Goal: Task Accomplishment & Management: Complete application form

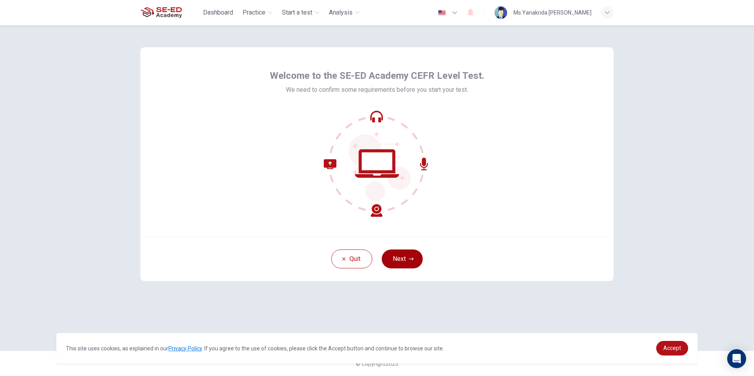
click at [409, 258] on icon "button" at bounding box center [411, 259] width 5 height 5
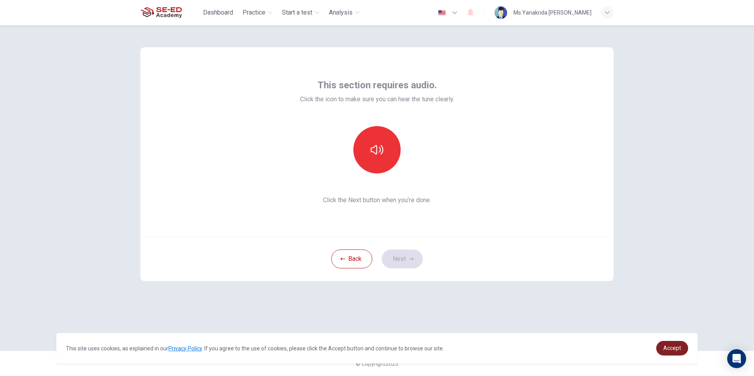
click at [663, 344] on link "Accept" at bounding box center [672, 348] width 32 height 15
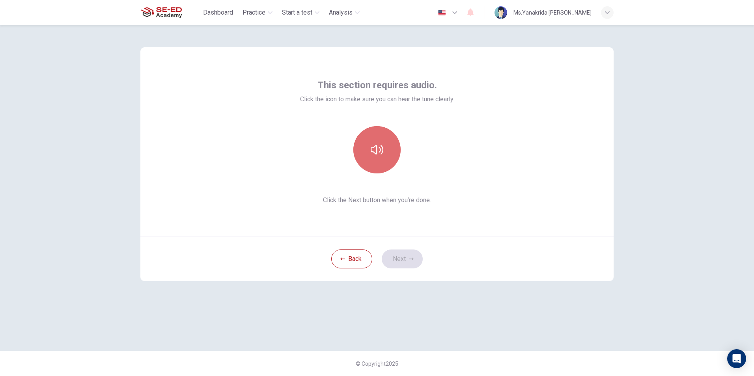
click at [373, 157] on button "button" at bounding box center [376, 149] width 47 height 47
click at [377, 145] on icon "button" at bounding box center [377, 149] width 13 height 13
click at [365, 148] on button "button" at bounding box center [376, 149] width 47 height 47
click at [571, 300] on div "This section requires audio. Click the icon to make sure you can hear the tune …" at bounding box center [377, 188] width 498 height 326
click at [412, 262] on button "Next" at bounding box center [402, 259] width 41 height 19
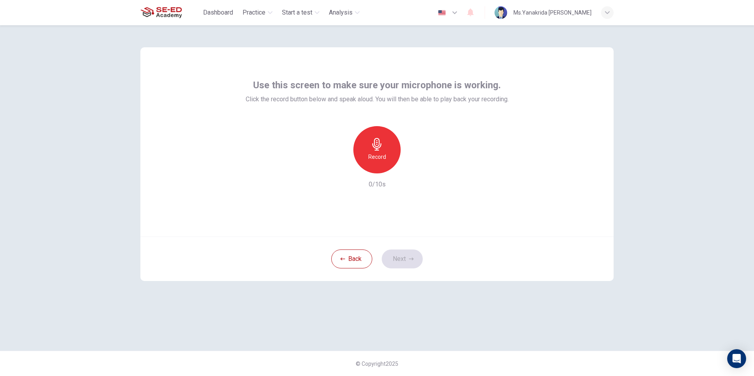
click at [382, 166] on div "Record" at bounding box center [376, 149] width 47 height 47
click at [376, 159] on h6 "Record" at bounding box center [377, 156] width 18 height 9
click at [414, 167] on icon "button" at bounding box center [414, 167] width 4 height 5
click at [415, 167] on icon "button" at bounding box center [413, 167] width 8 height 8
click at [415, 167] on icon "button" at bounding box center [414, 167] width 4 height 5
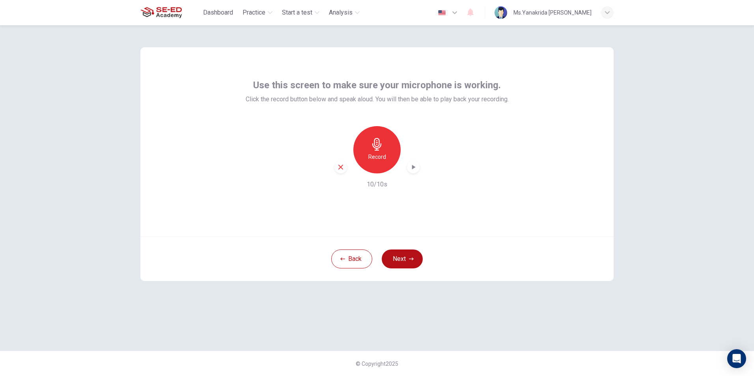
click at [564, 302] on div "Use this screen to make sure your microphone is working. Click the record butto…" at bounding box center [377, 188] width 498 height 326
click at [409, 168] on icon "button" at bounding box center [413, 167] width 8 height 8
click at [367, 147] on div "Record" at bounding box center [376, 149] width 47 height 47
click at [412, 167] on icon "button" at bounding box center [414, 167] width 4 height 5
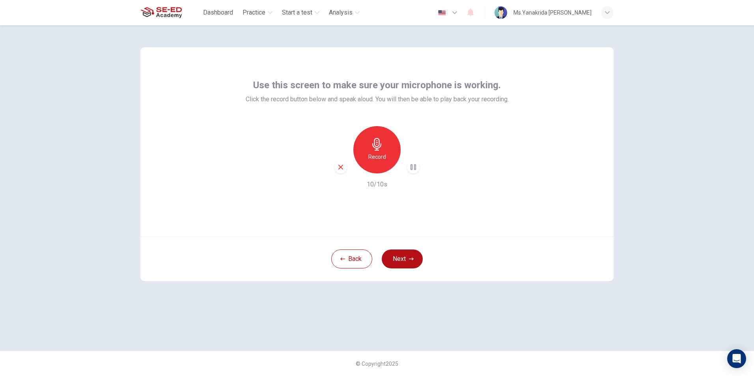
click at [413, 166] on icon "button" at bounding box center [413, 167] width 8 height 8
click at [410, 253] on button "Next" at bounding box center [402, 259] width 41 height 19
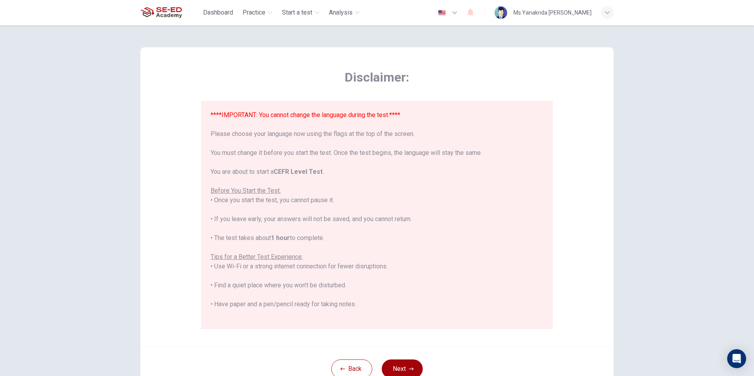
click at [415, 364] on button "Next" at bounding box center [402, 369] width 41 height 19
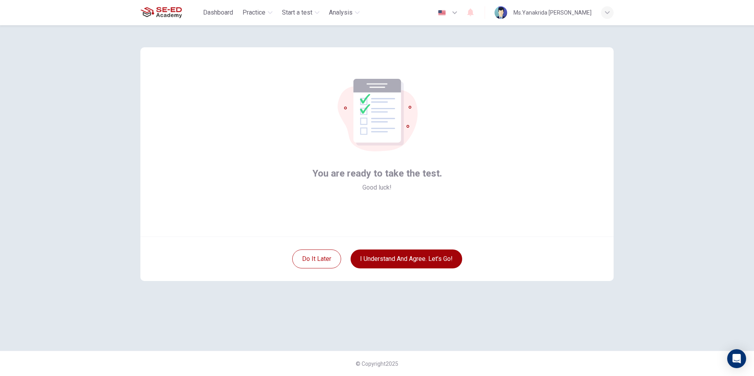
click at [419, 263] on button "I understand and agree. Let’s go!" at bounding box center [406, 259] width 112 height 19
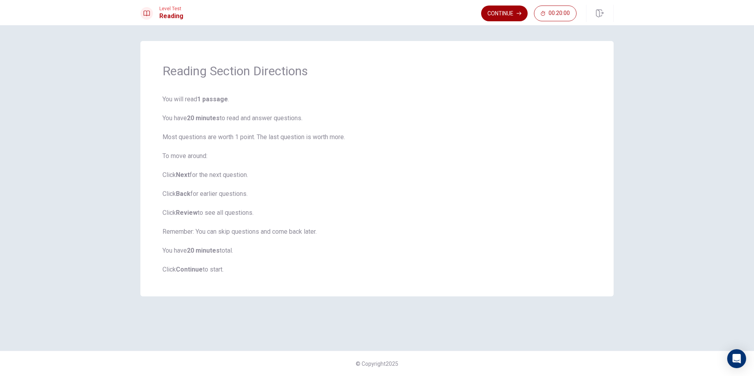
click at [521, 17] on button "Continue" at bounding box center [504, 14] width 47 height 16
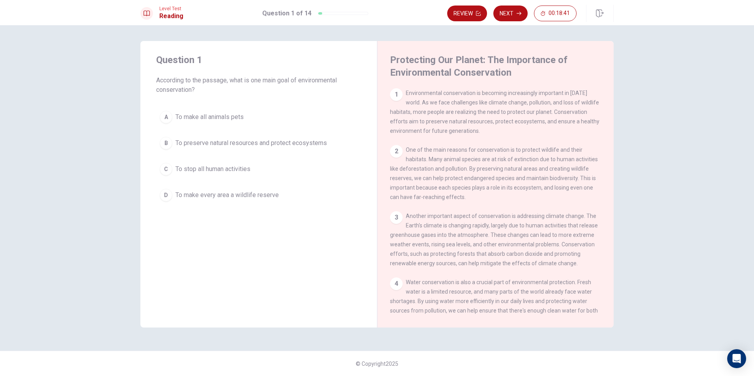
click at [165, 138] on div "B" at bounding box center [166, 143] width 13 height 13
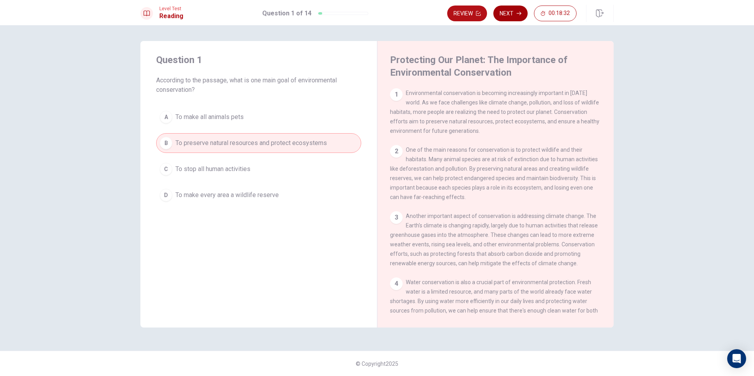
click at [505, 15] on button "Next" at bounding box center [510, 14] width 34 height 16
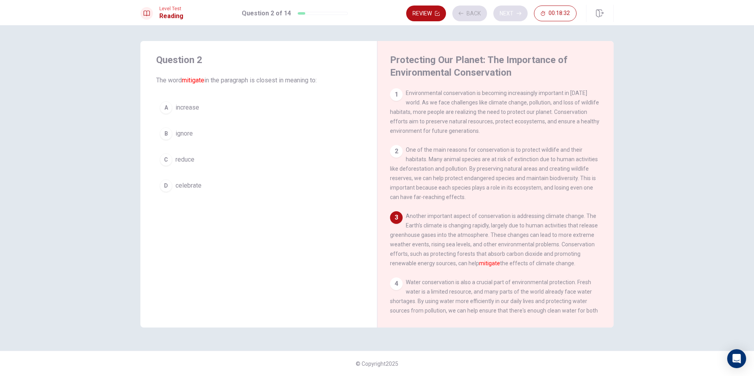
scroll to position [39, 0]
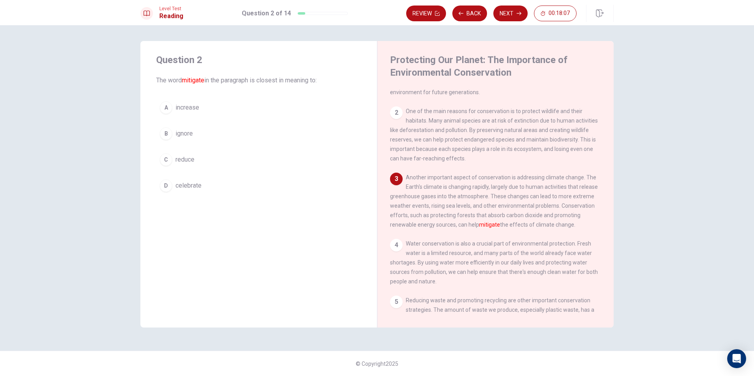
click at [207, 161] on button "C reduce" at bounding box center [258, 160] width 205 height 20
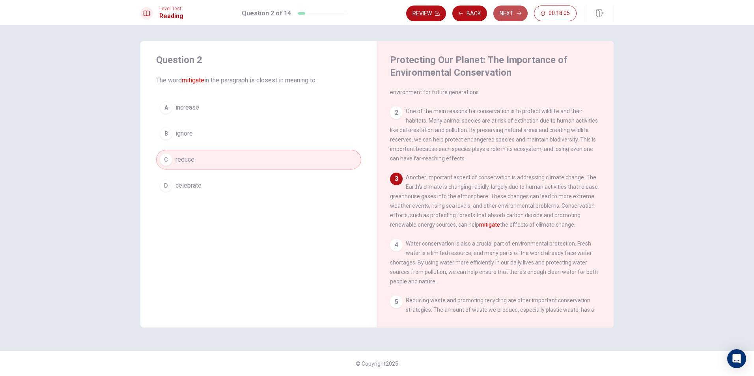
click at [505, 11] on button "Next" at bounding box center [510, 14] width 34 height 16
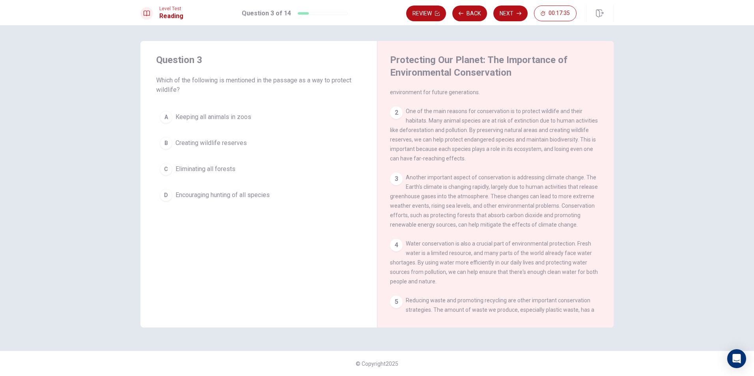
click at [225, 144] on span "Creating wildlife reserves" at bounding box center [210, 142] width 71 height 9
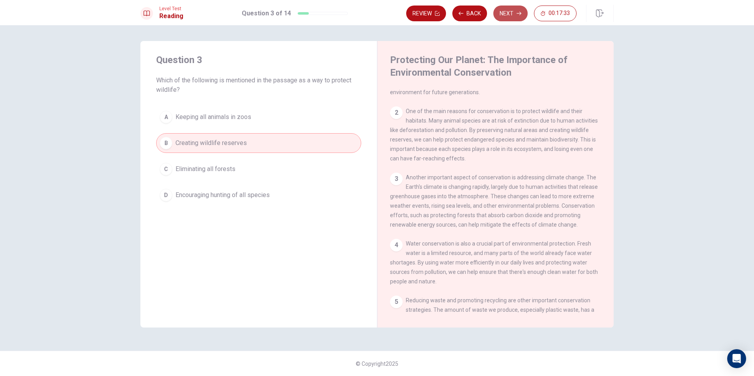
click at [521, 11] on button "Next" at bounding box center [510, 14] width 34 height 16
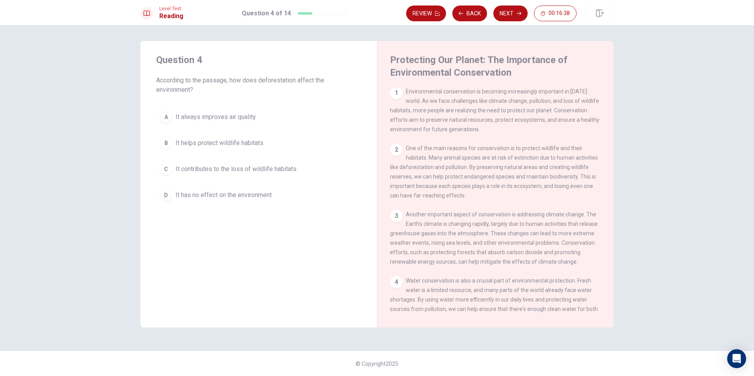
scroll to position [0, 0]
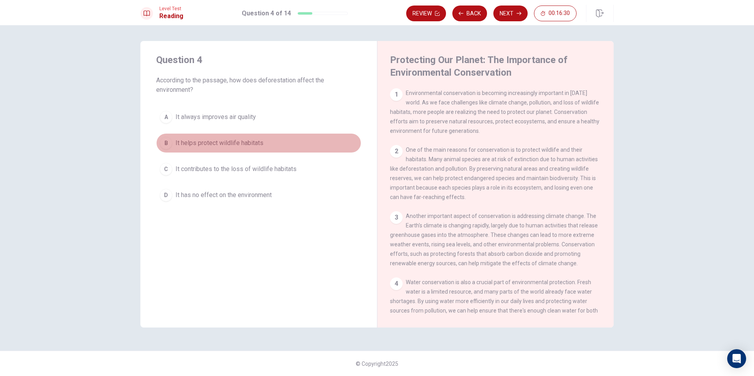
click at [203, 142] on span "It helps protect wildlife habitats" at bounding box center [219, 142] width 88 height 9
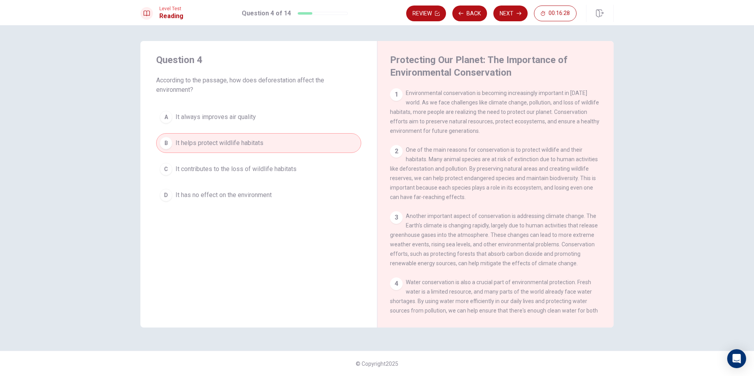
click at [202, 163] on button "C It contributes to the loss of wildlife habitats" at bounding box center [258, 169] width 205 height 20
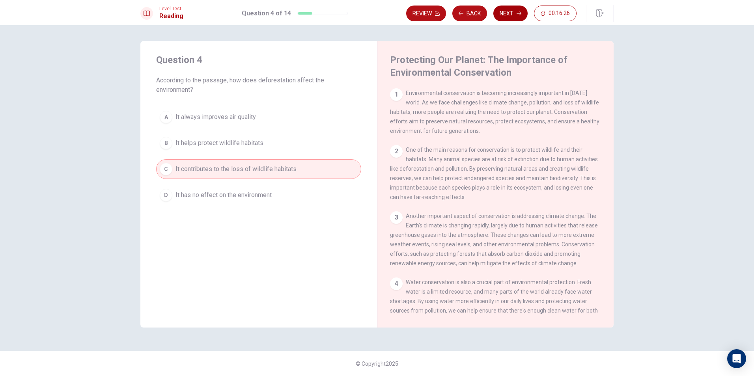
click at [520, 18] on button "Next" at bounding box center [510, 14] width 34 height 16
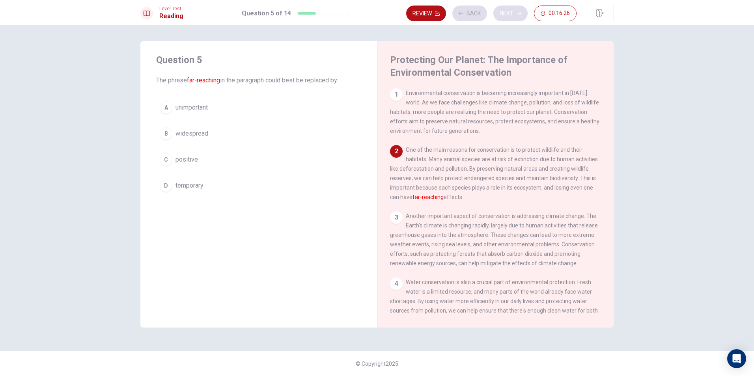
scroll to position [59, 0]
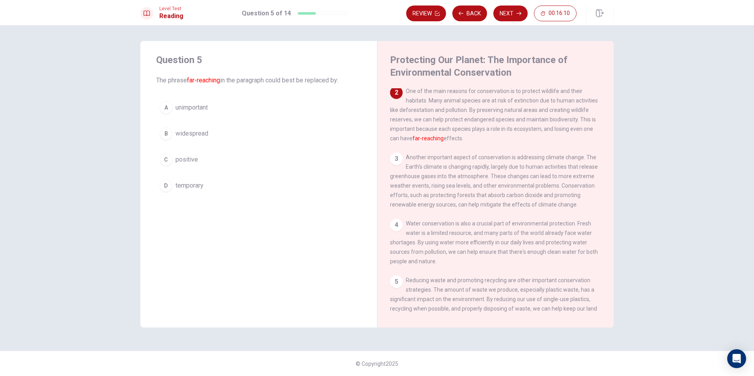
click at [223, 134] on button "B widespread" at bounding box center [258, 134] width 205 height 20
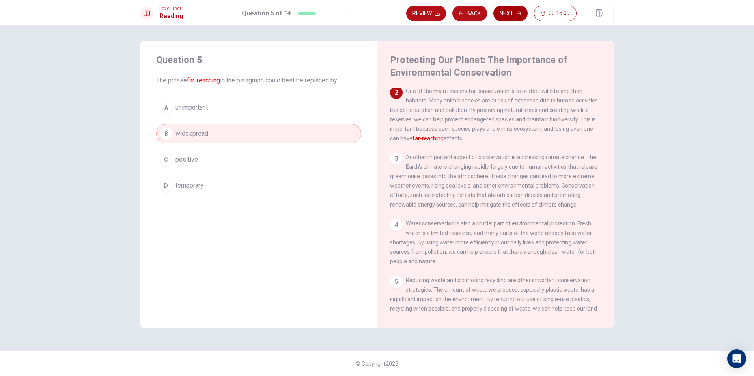
click at [510, 9] on button "Next" at bounding box center [510, 14] width 34 height 16
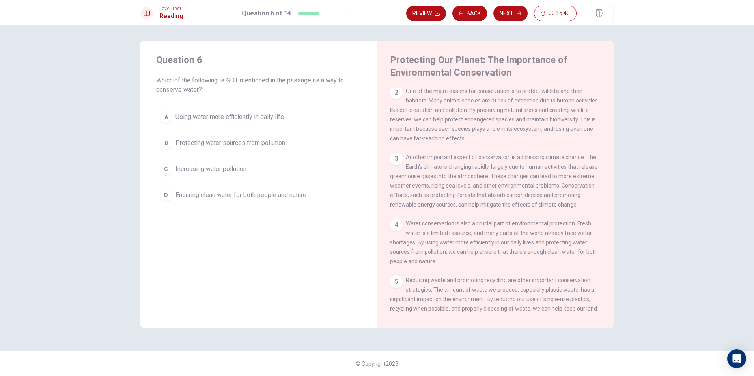
click at [226, 117] on span "Using water more efficiently in daily life" at bounding box center [229, 116] width 108 height 9
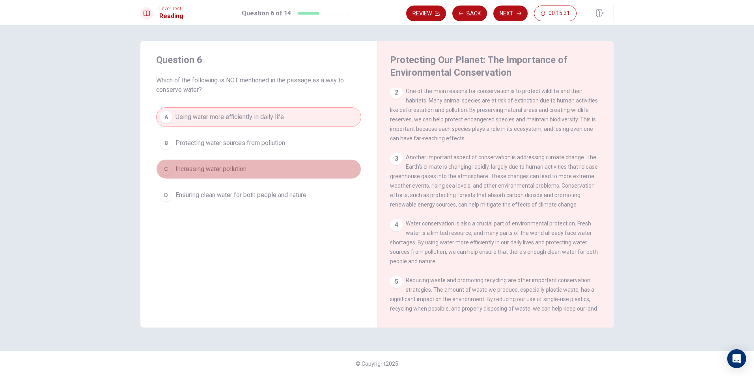
click at [321, 169] on button "C Increasing water pollution" at bounding box center [258, 169] width 205 height 20
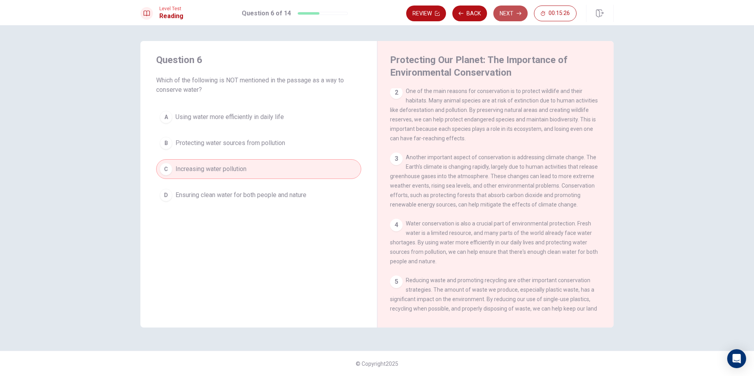
click at [499, 10] on button "Next" at bounding box center [510, 14] width 34 height 16
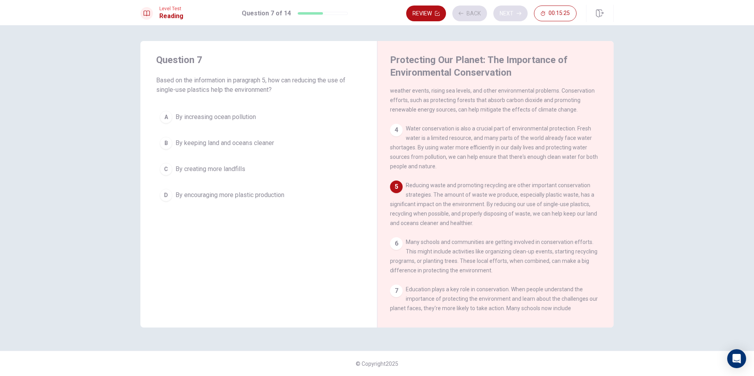
scroll to position [156, 0]
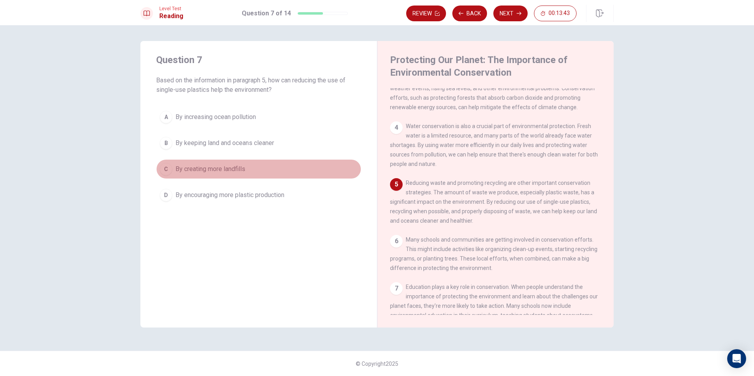
click at [218, 169] on span "By creating more landfills" at bounding box center [210, 168] width 70 height 9
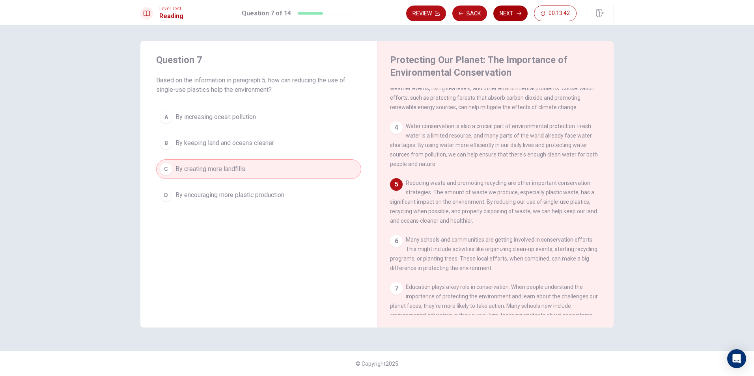
click at [505, 9] on button "Next" at bounding box center [510, 14] width 34 height 16
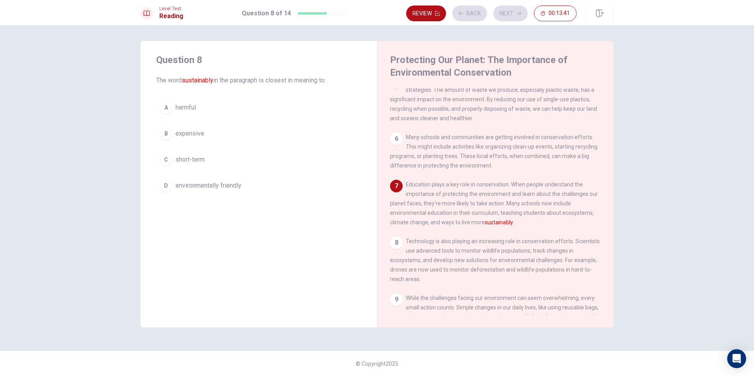
scroll to position [264, 0]
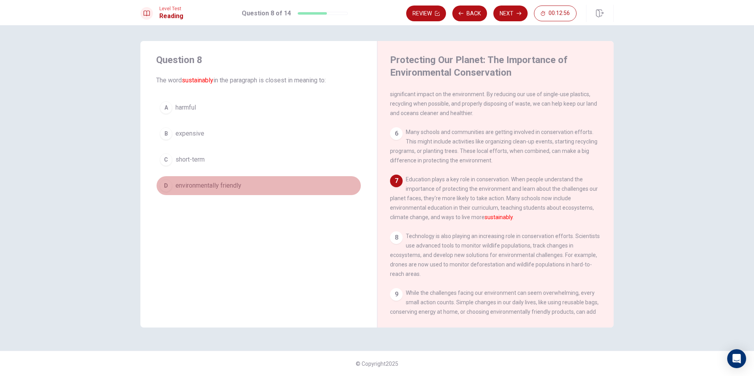
click at [181, 183] on span "environmentally friendly" at bounding box center [208, 185] width 66 height 9
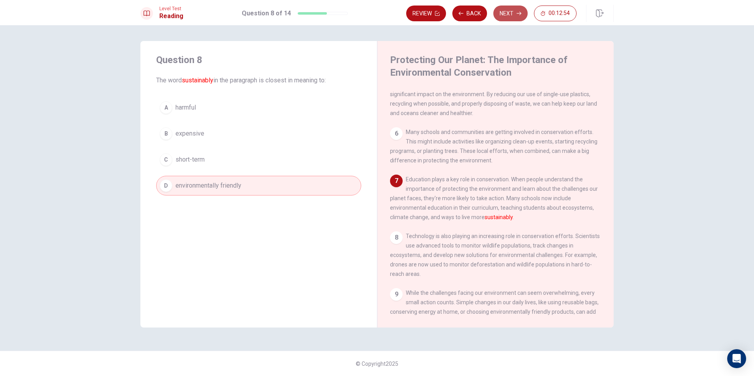
click at [505, 18] on button "Next" at bounding box center [510, 14] width 34 height 16
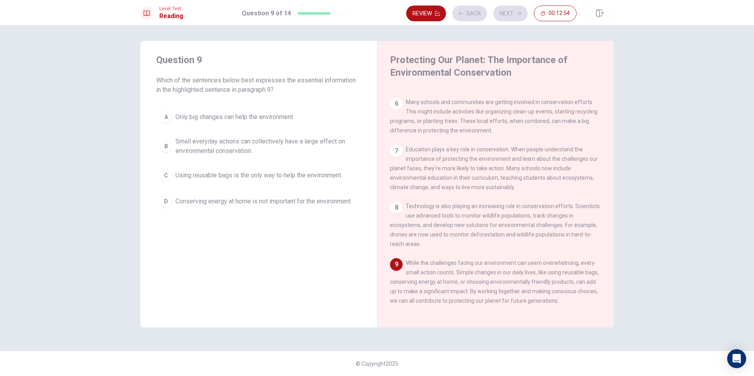
scroll to position [312, 0]
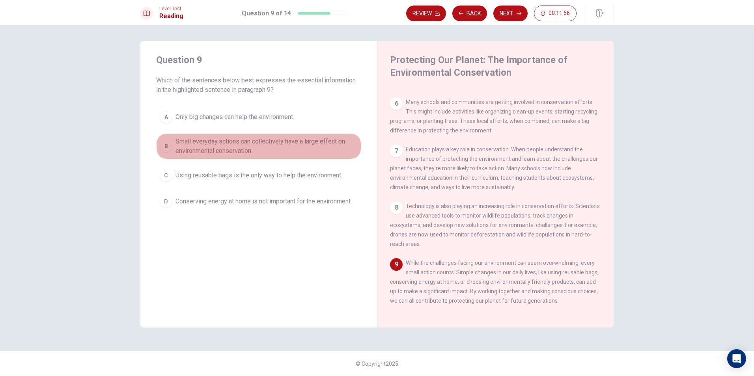
click at [173, 140] on button "B Small everyday actions can collectively have a large effect on environmental …" at bounding box center [258, 146] width 205 height 26
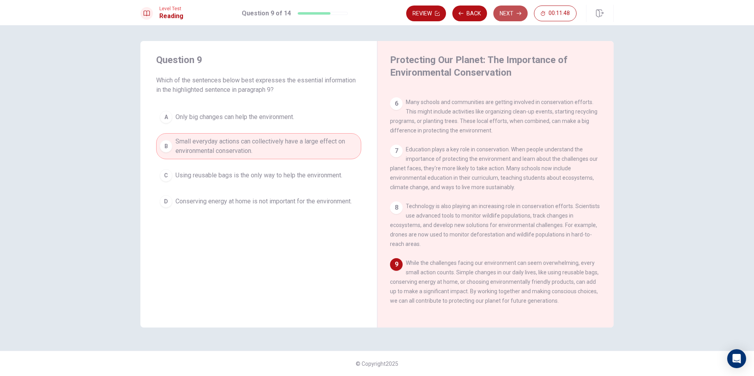
click at [507, 15] on button "Next" at bounding box center [510, 14] width 34 height 16
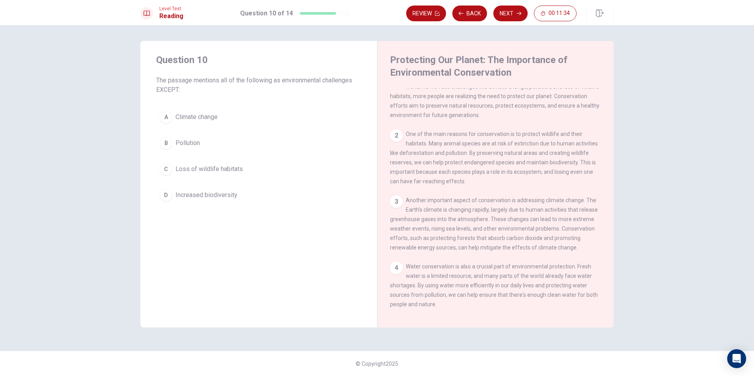
scroll to position [0, 0]
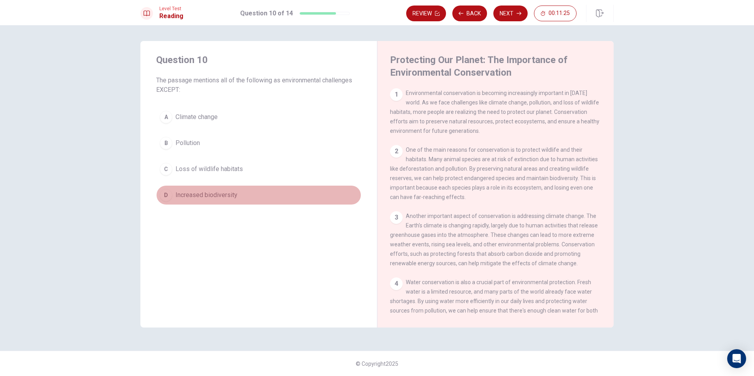
click at [229, 196] on span "Increased biodiversity" at bounding box center [206, 194] width 62 height 9
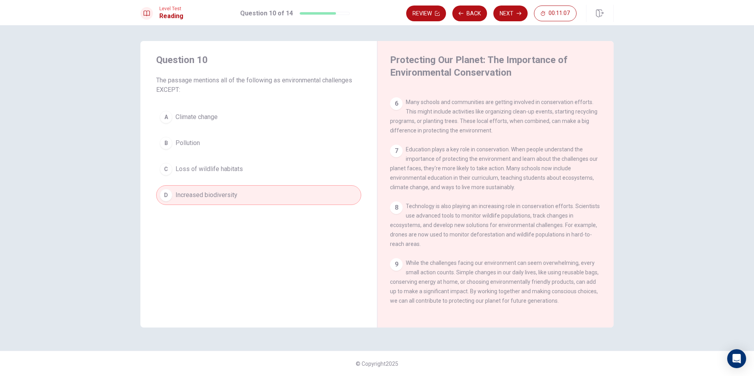
scroll to position [312, 0]
click at [505, 9] on button "Next" at bounding box center [510, 14] width 34 height 16
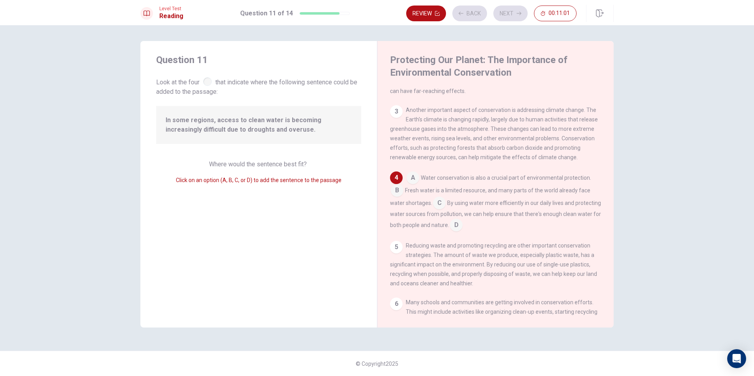
scroll to position [108, 0]
click at [439, 207] on input at bounding box center [439, 202] width 13 height 13
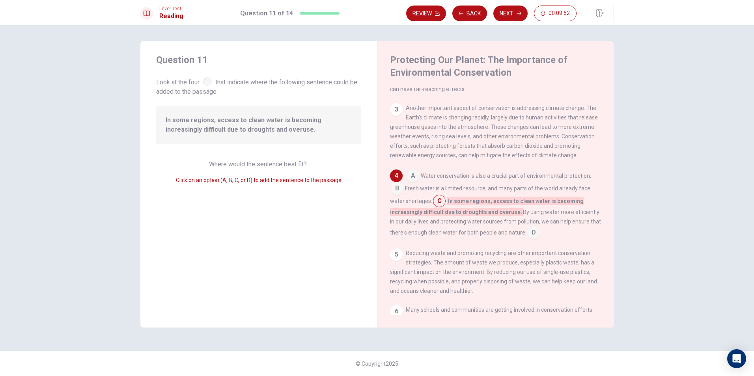
click at [415, 183] on input at bounding box center [412, 176] width 13 height 13
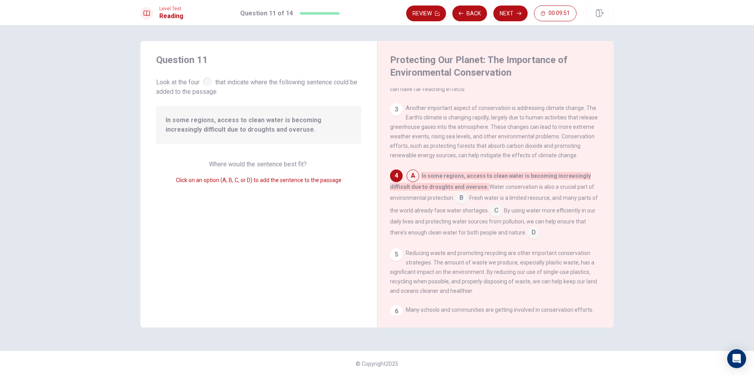
click at [414, 183] on input at bounding box center [412, 176] width 13 height 13
click at [458, 203] on input at bounding box center [461, 198] width 13 height 13
click at [415, 183] on input at bounding box center [412, 176] width 13 height 13
click at [532, 238] on input at bounding box center [533, 233] width 13 height 13
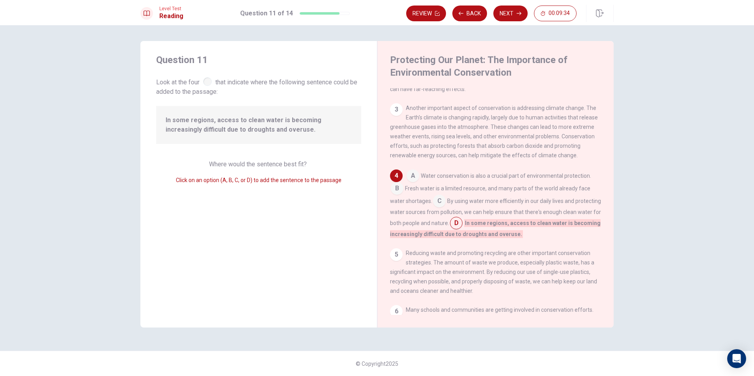
click at [415, 182] on input at bounding box center [412, 176] width 13 height 13
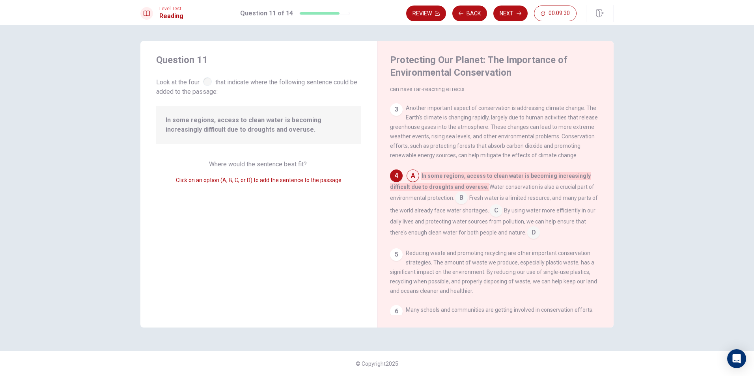
click at [460, 205] on input at bounding box center [461, 198] width 13 height 13
click at [490, 218] on input at bounding box center [496, 211] width 13 height 13
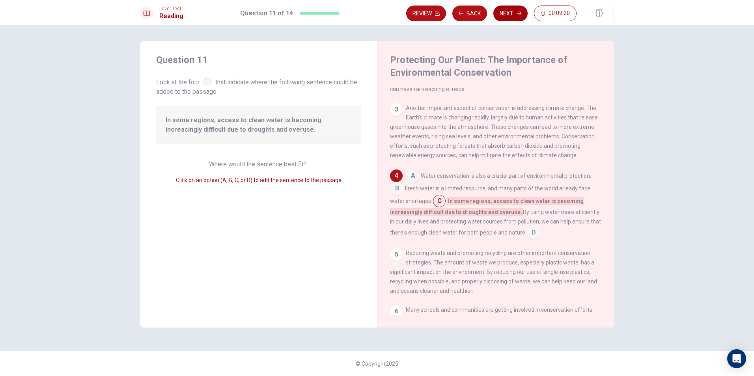
click at [509, 12] on button "Next" at bounding box center [510, 14] width 34 height 16
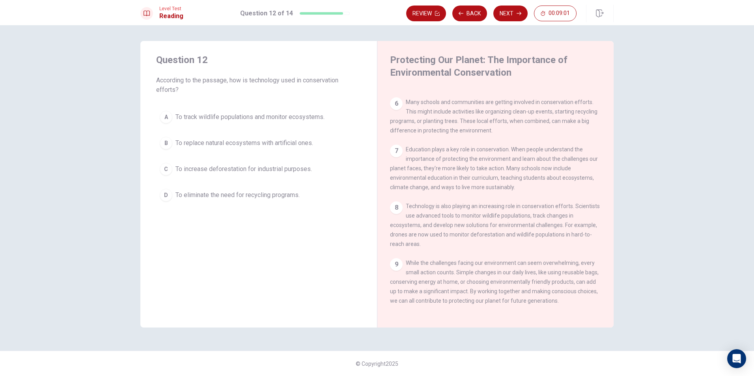
scroll to position [312, 0]
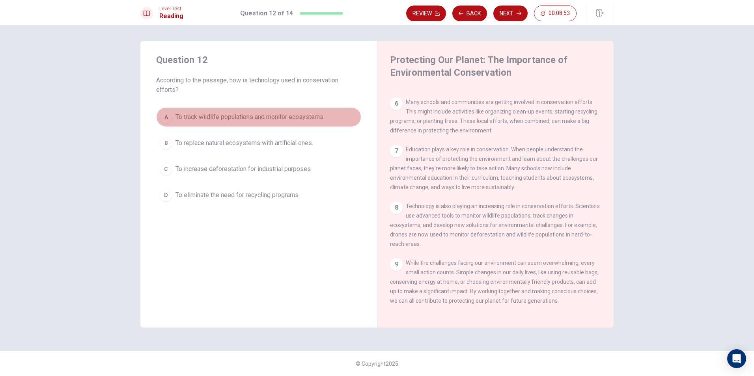
click at [245, 124] on button "A To track wildlife populations and monitor ecosystems." at bounding box center [258, 117] width 205 height 20
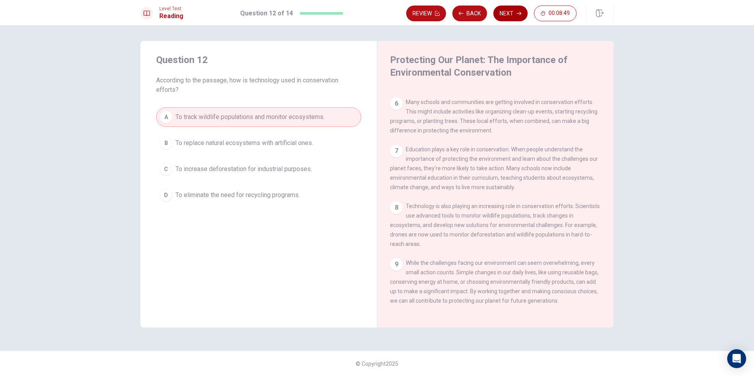
click at [517, 17] on button "Next" at bounding box center [510, 14] width 34 height 16
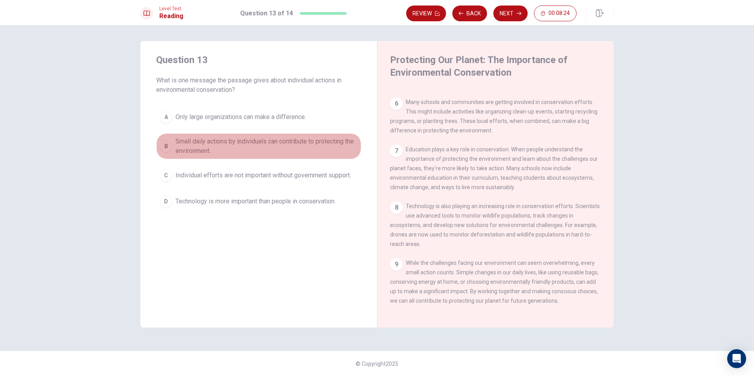
click at [335, 147] on span "Small daily actions by individuals can contribute to protecting the environment." at bounding box center [266, 146] width 182 height 19
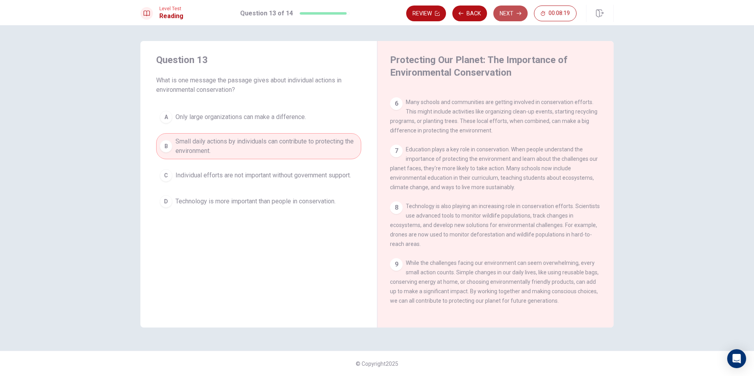
click at [510, 12] on button "Next" at bounding box center [510, 14] width 34 height 16
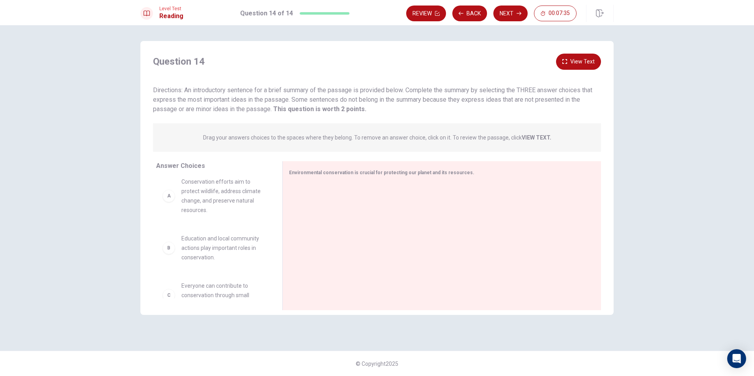
scroll to position [0, 0]
click at [177, 203] on div "A Conservation efforts aim to protect wildlife, address climate change, and pre…" at bounding box center [212, 202] width 101 height 38
click at [171, 206] on div "A" at bounding box center [168, 202] width 13 height 13
drag, startPoint x: 170, startPoint y: 206, endPoint x: 178, endPoint y: 206, distance: 7.5
drag, startPoint x: 171, startPoint y: 205, endPoint x: 308, endPoint y: 204, distance: 136.8
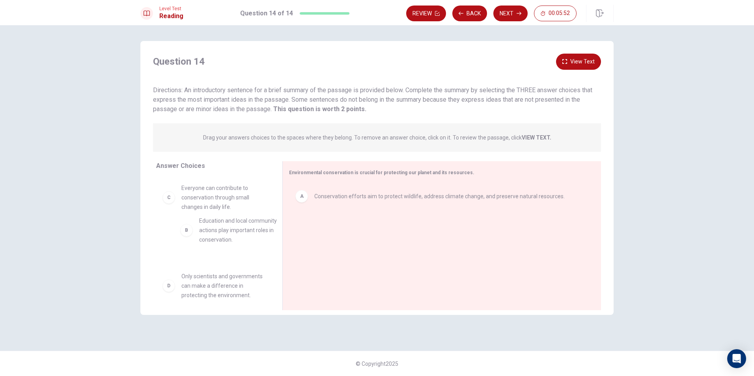
drag, startPoint x: 169, startPoint y: 200, endPoint x: 189, endPoint y: 235, distance: 39.8
click at [520, 16] on button "Next" at bounding box center [510, 14] width 34 height 16
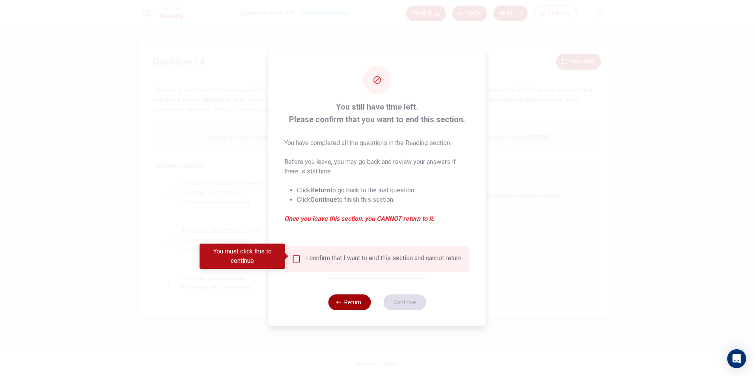
click at [337, 300] on button "Return" at bounding box center [349, 302] width 43 height 16
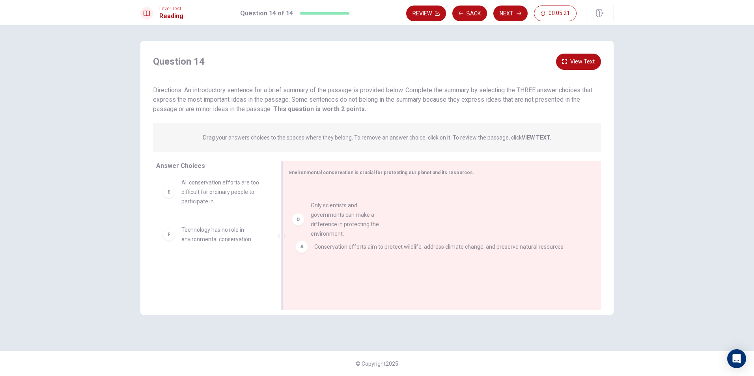
drag, startPoint x: 166, startPoint y: 187, endPoint x: 297, endPoint y: 219, distance: 135.1
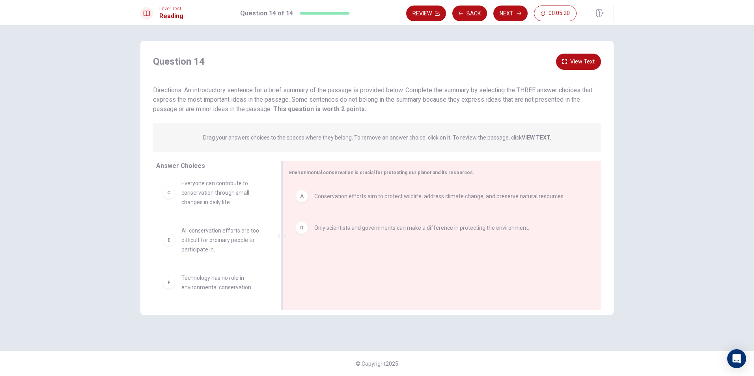
scroll to position [52, 0]
drag, startPoint x: 304, startPoint y: 196, endPoint x: 301, endPoint y: 200, distance: 5.4
drag, startPoint x: 168, startPoint y: 198, endPoint x: 299, endPoint y: 261, distance: 145.5
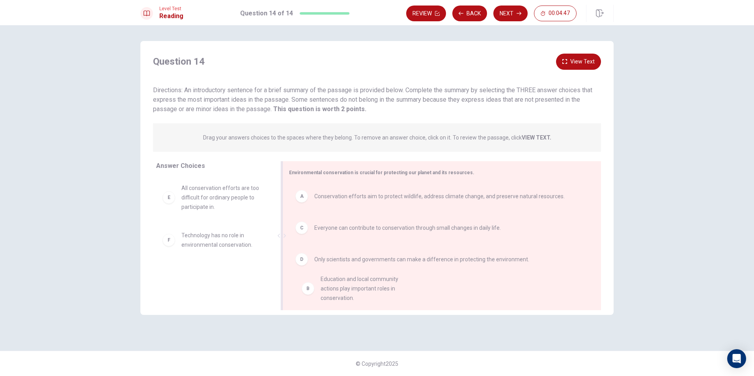
drag, startPoint x: 172, startPoint y: 195, endPoint x: 314, endPoint y: 291, distance: 170.9
click at [504, 15] on button "Next" at bounding box center [510, 14] width 34 height 16
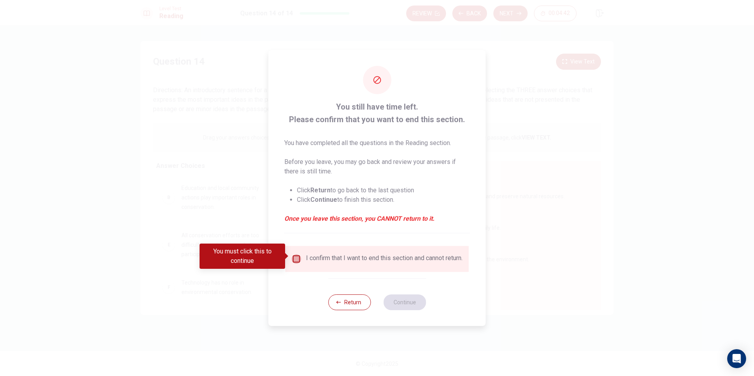
click at [295, 259] on input "You must click this to continue" at bounding box center [296, 258] width 9 height 9
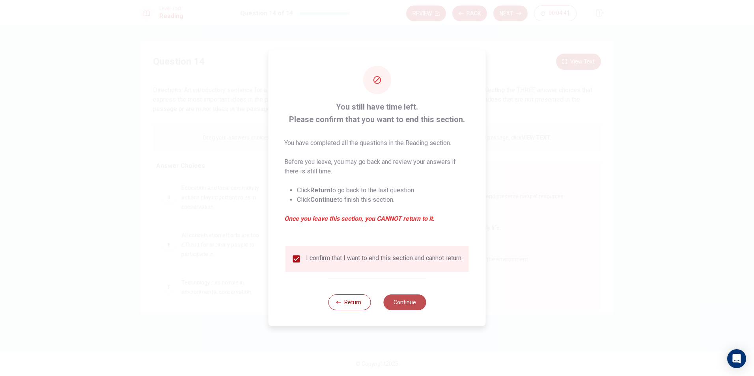
click at [401, 304] on button "Continue" at bounding box center [404, 302] width 43 height 16
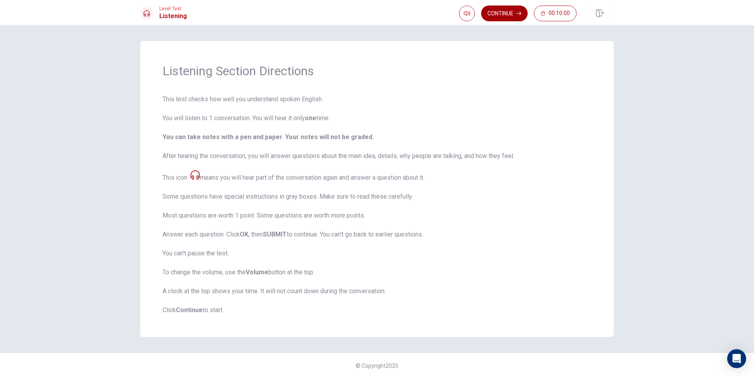
click at [505, 18] on button "Continue" at bounding box center [504, 14] width 47 height 16
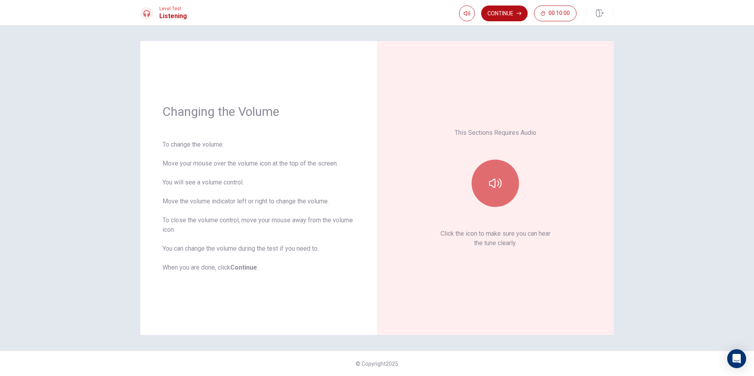
click at [484, 180] on button "button" at bounding box center [494, 183] width 47 height 47
click at [495, 15] on button "Continue" at bounding box center [504, 14] width 47 height 16
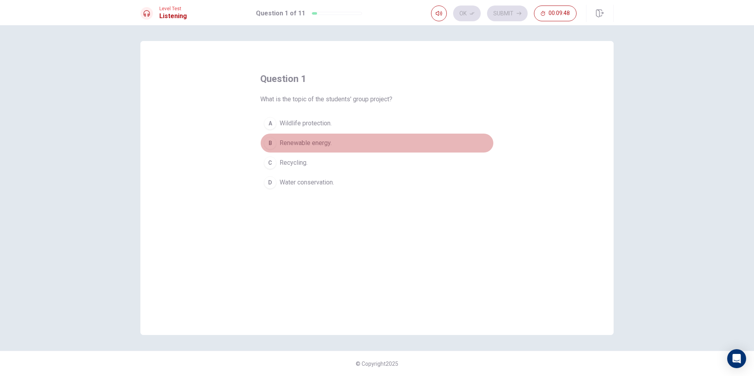
click at [321, 145] on span "Renewable energy." at bounding box center [306, 142] width 52 height 9
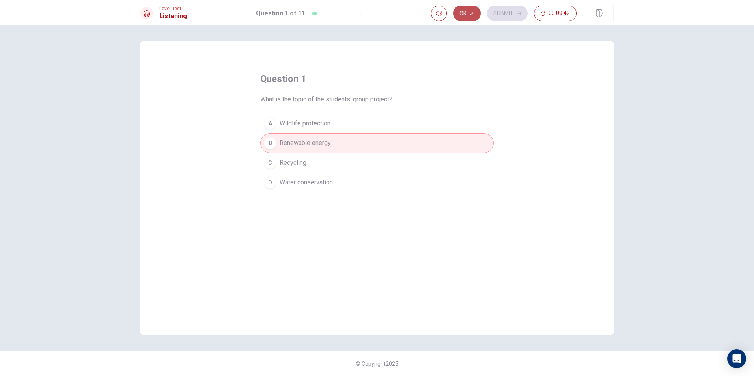
click at [465, 15] on button "Ok" at bounding box center [467, 14] width 28 height 16
click at [511, 13] on button "Submit" at bounding box center [507, 14] width 41 height 16
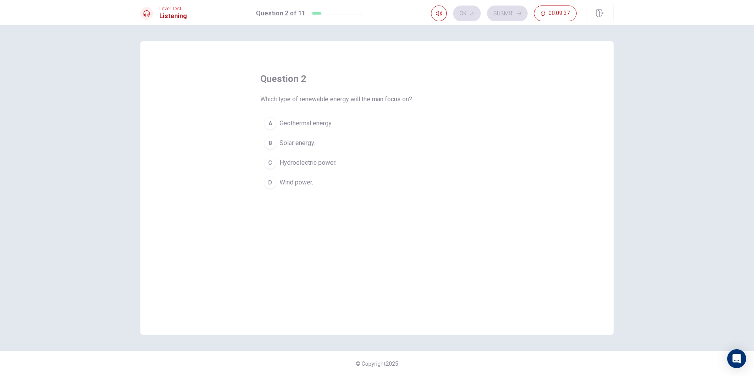
click at [315, 143] on span "Solar energy." at bounding box center [297, 142] width 35 height 9
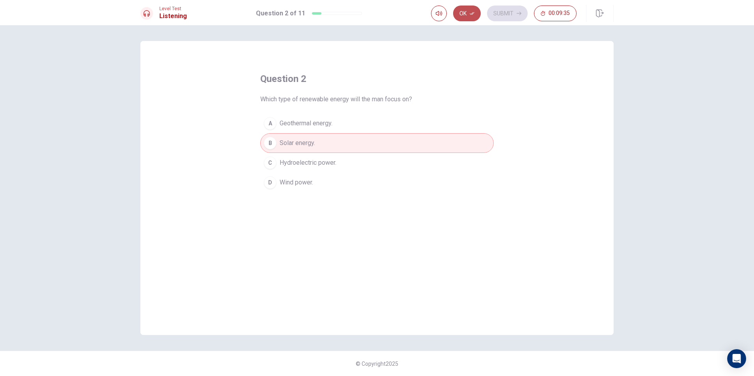
click at [466, 13] on button "Ok" at bounding box center [467, 14] width 28 height 16
click at [498, 13] on button "Submit" at bounding box center [507, 14] width 41 height 16
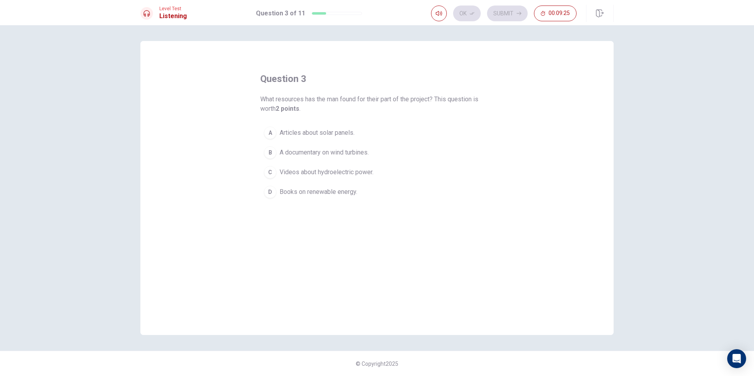
click at [325, 132] on span "Articles about solar panels." at bounding box center [317, 132] width 75 height 9
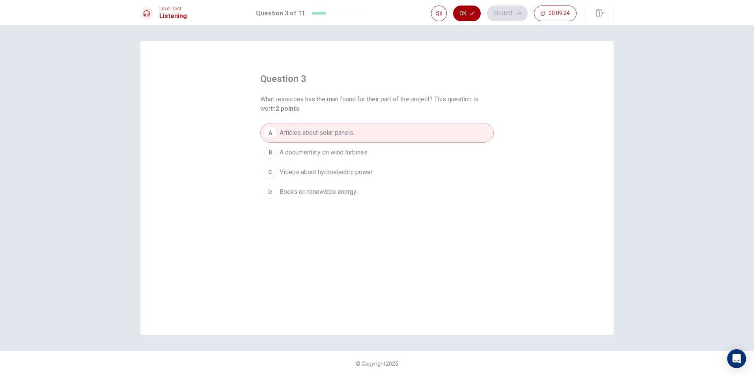
click at [474, 16] on button "Ok" at bounding box center [467, 14] width 28 height 16
click at [494, 15] on button "Submit" at bounding box center [507, 14] width 41 height 16
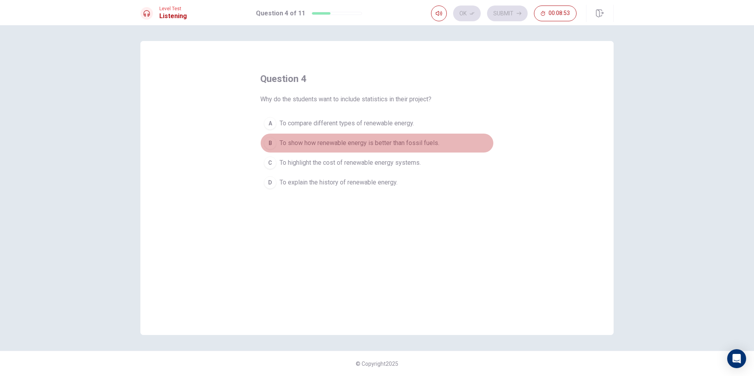
click at [317, 142] on span "To show how renewable energy is better than fossil fuels." at bounding box center [360, 142] width 160 height 9
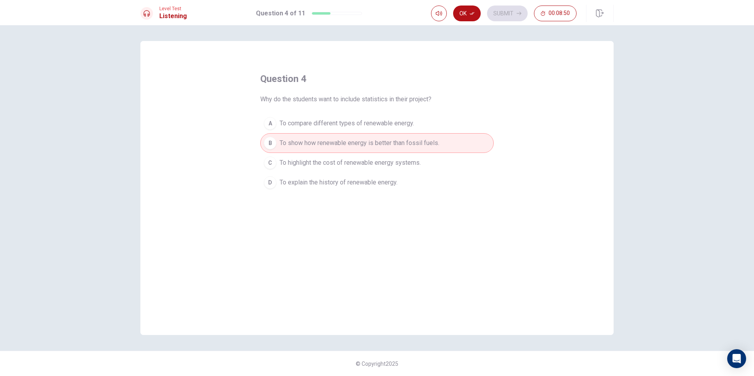
click at [315, 177] on button "D To explain the history of renewable energy." at bounding box center [376, 183] width 233 height 20
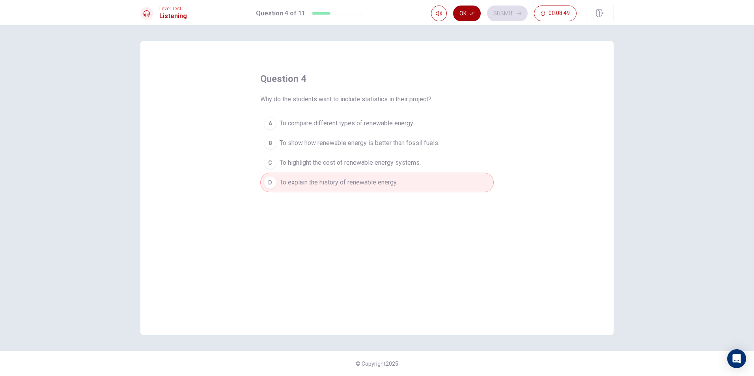
click at [467, 13] on button "Ok" at bounding box center [467, 14] width 28 height 16
click at [522, 17] on button "Submit" at bounding box center [507, 14] width 41 height 16
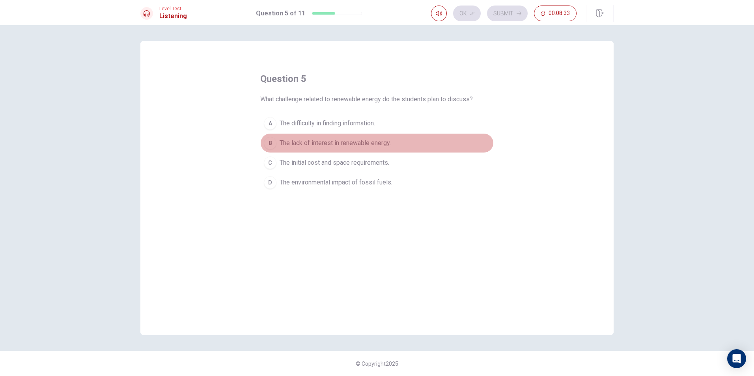
click at [317, 144] on span "The lack of interest in renewable energy." at bounding box center [335, 142] width 111 height 9
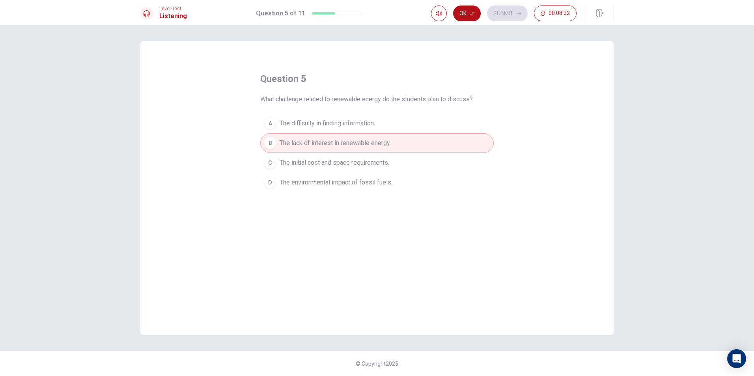
click at [309, 157] on button "C The initial cost and space requirements." at bounding box center [376, 163] width 233 height 20
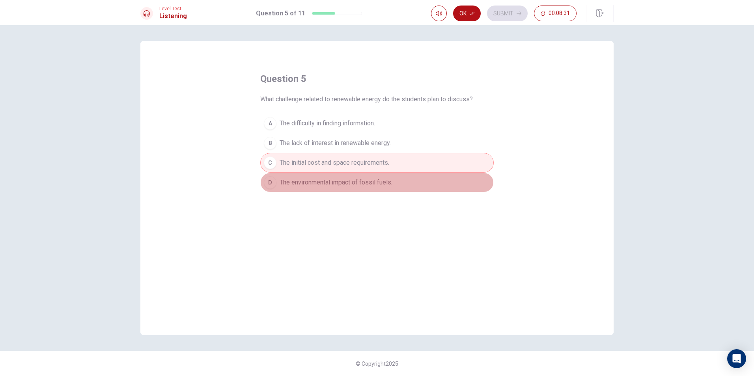
click at [307, 177] on button "D The environmental impact of fossil fuels." at bounding box center [376, 183] width 233 height 20
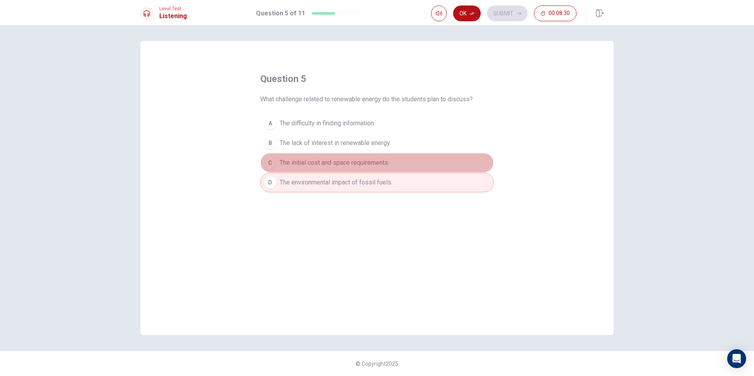
click at [308, 168] on button "C The initial cost and space requirements." at bounding box center [376, 163] width 233 height 20
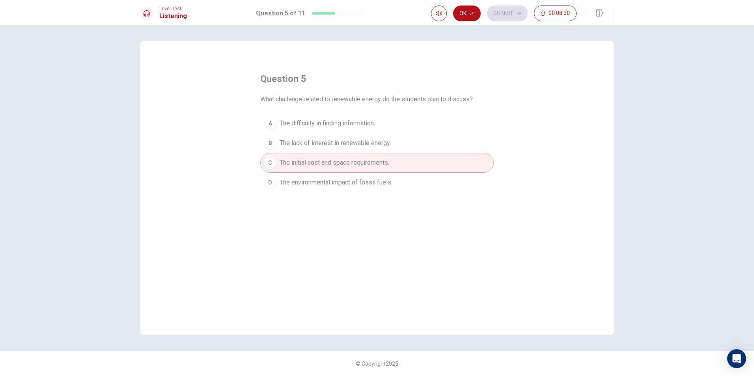
click at [310, 155] on button "C The initial cost and space requirements." at bounding box center [376, 163] width 233 height 20
click at [296, 143] on span "The lack of interest in renewable energy." at bounding box center [335, 142] width 111 height 9
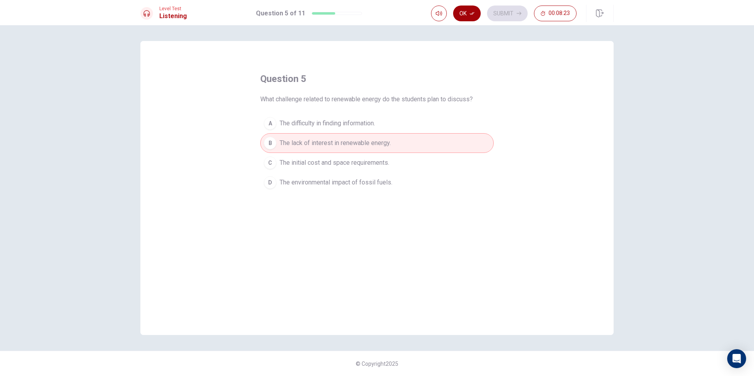
click at [470, 11] on icon "button" at bounding box center [472, 13] width 5 height 5
click at [356, 155] on button "C The initial cost and space requirements." at bounding box center [376, 163] width 233 height 20
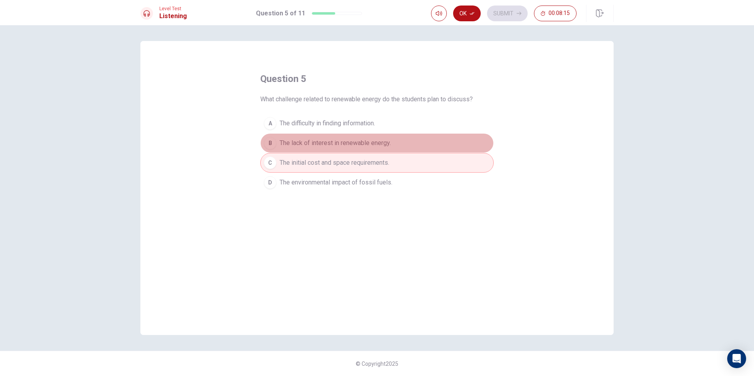
click at [343, 140] on span "The lack of interest in renewable energy." at bounding box center [335, 142] width 111 height 9
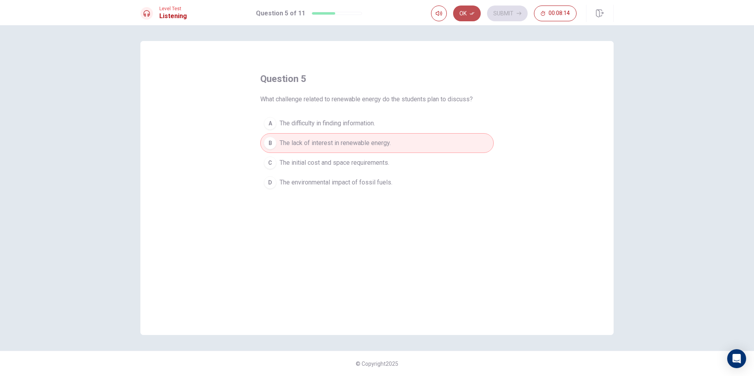
click at [468, 17] on button "Ok" at bounding box center [467, 14] width 28 height 16
click at [503, 17] on button "Submit" at bounding box center [507, 14] width 41 height 16
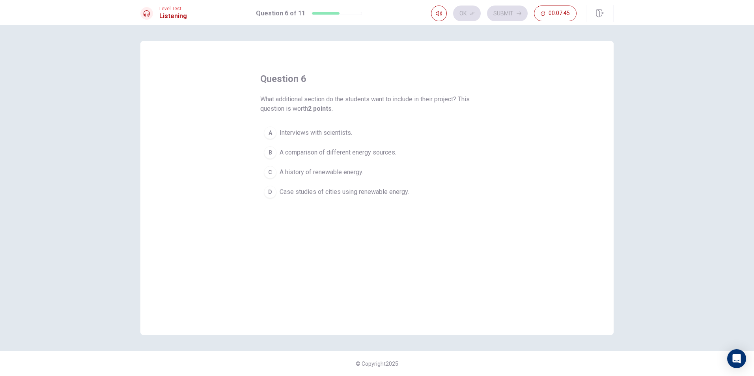
drag, startPoint x: 326, startPoint y: 150, endPoint x: 340, endPoint y: 140, distance: 17.1
click at [326, 149] on span "A comparison of different energy sources." at bounding box center [338, 152] width 117 height 9
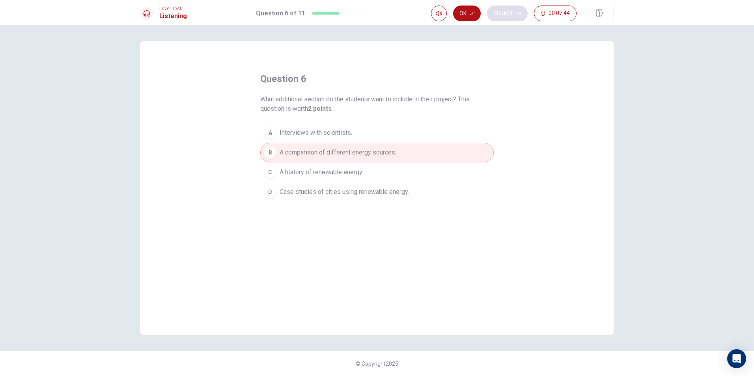
drag, startPoint x: 470, startPoint y: 15, endPoint x: 505, endPoint y: 8, distance: 36.6
click at [471, 15] on icon "button" at bounding box center [472, 13] width 5 height 5
drag, startPoint x: 519, startPoint y: 7, endPoint x: 508, endPoint y: 13, distance: 12.9
click at [519, 8] on button "Submit" at bounding box center [507, 14] width 41 height 16
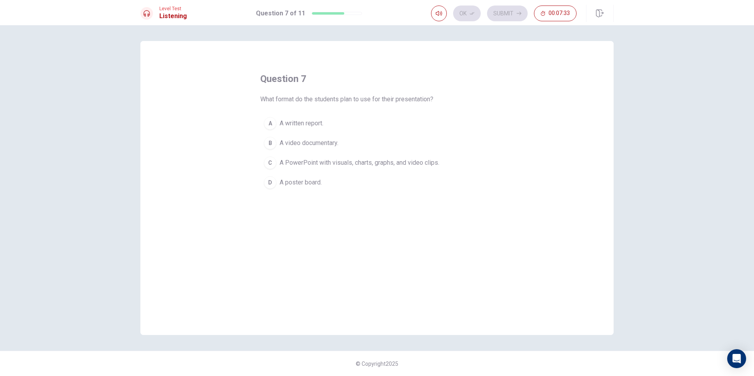
click at [322, 161] on span "A PowerPoint with visuals, charts, graphs, and video clips." at bounding box center [360, 162] width 160 height 9
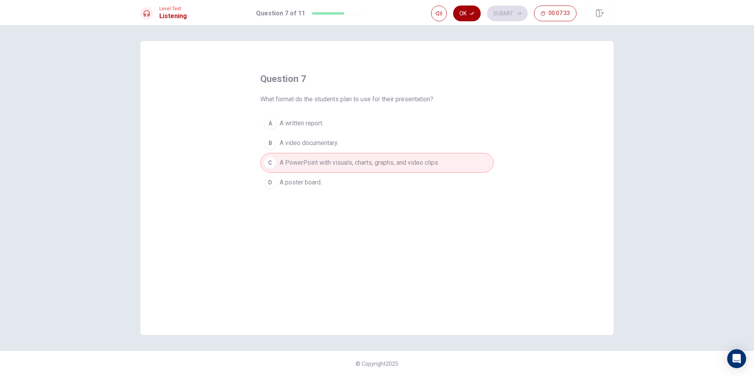
click at [467, 15] on button "Ok" at bounding box center [467, 14] width 28 height 16
click at [501, 9] on button "Submit" at bounding box center [507, 14] width 41 height 16
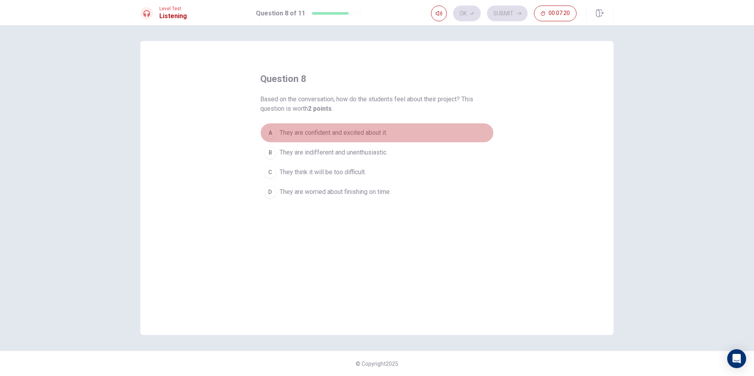
click at [326, 134] on span "They are confident and excited about it." at bounding box center [334, 132] width 108 height 9
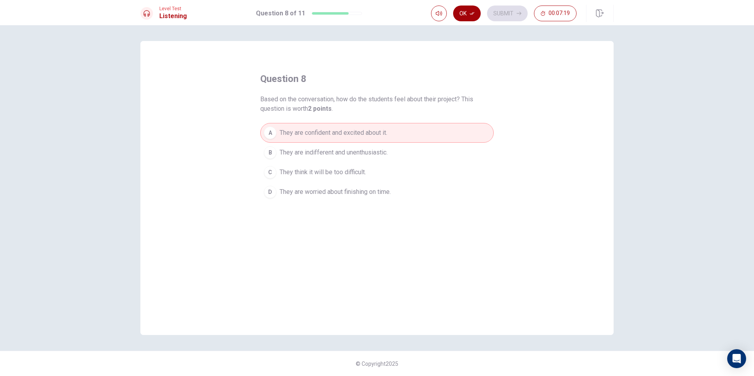
click at [468, 13] on button "Ok" at bounding box center [467, 14] width 28 height 16
click at [496, 10] on button "Submit" at bounding box center [507, 14] width 41 height 16
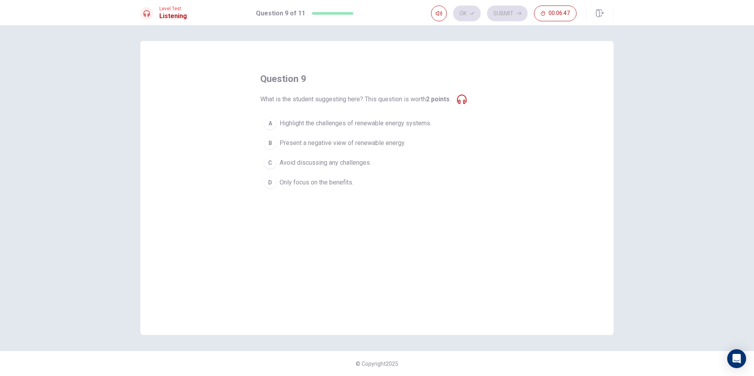
click at [324, 125] on span "Highlight the challenges of renewable energy systems." at bounding box center [356, 123] width 152 height 9
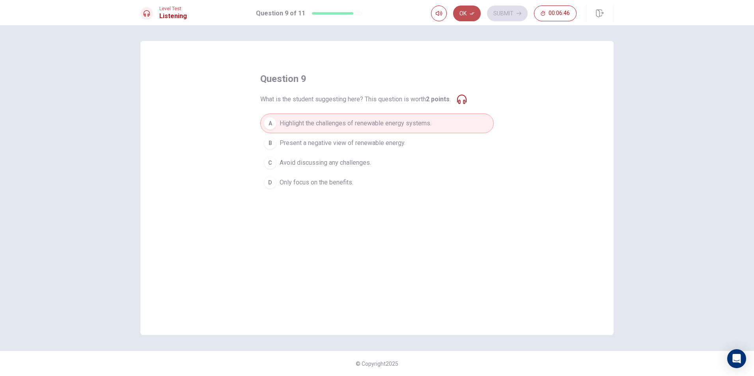
click at [468, 14] on button "Ok" at bounding box center [467, 14] width 28 height 16
click at [505, 12] on button "Submit" at bounding box center [507, 14] width 41 height 16
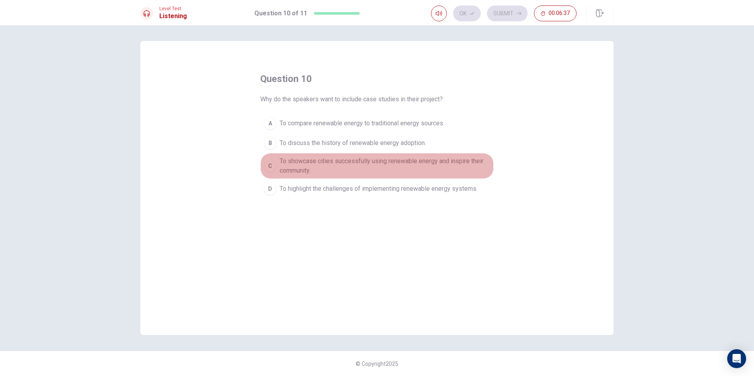
click at [325, 160] on span "To showcase cities successfully using renewable energy and inspire their commun…" at bounding box center [385, 166] width 211 height 19
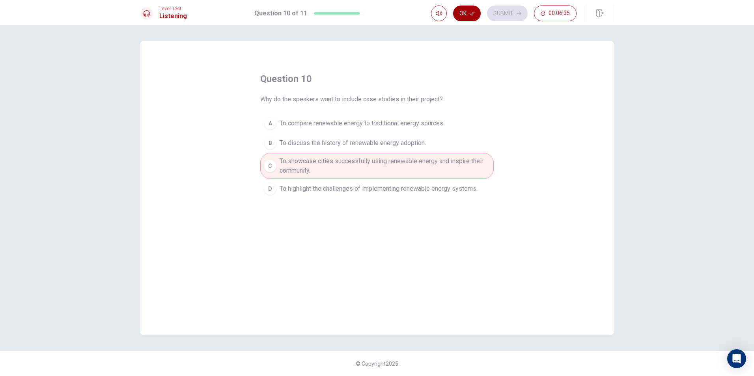
click at [475, 11] on button "Ok" at bounding box center [467, 14] width 28 height 16
click at [498, 10] on button "Submit" at bounding box center [507, 14] width 41 height 16
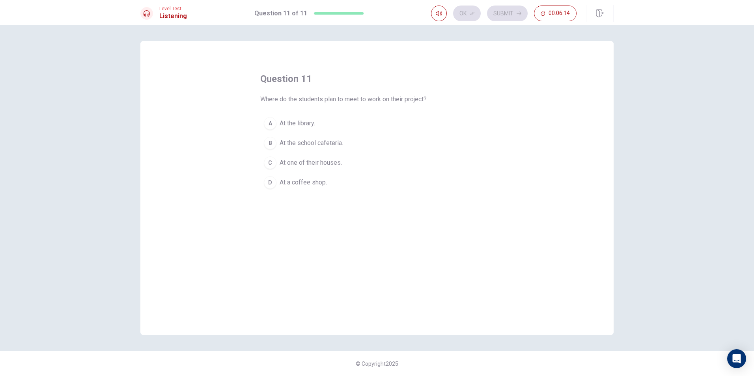
click at [297, 124] on span "At the library." at bounding box center [297, 123] width 35 height 9
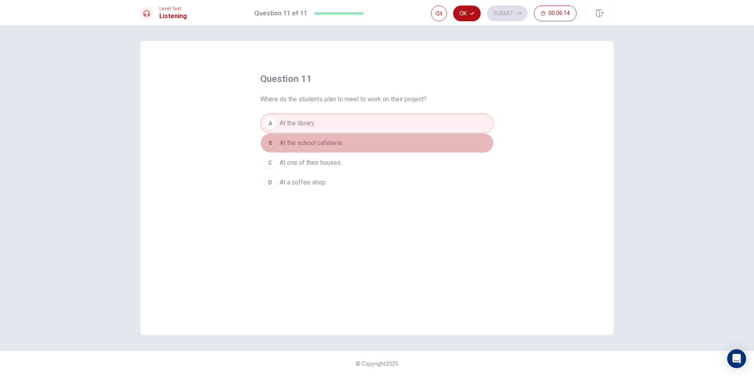
click at [311, 140] on span "At the school cafeteria." at bounding box center [311, 142] width 63 height 9
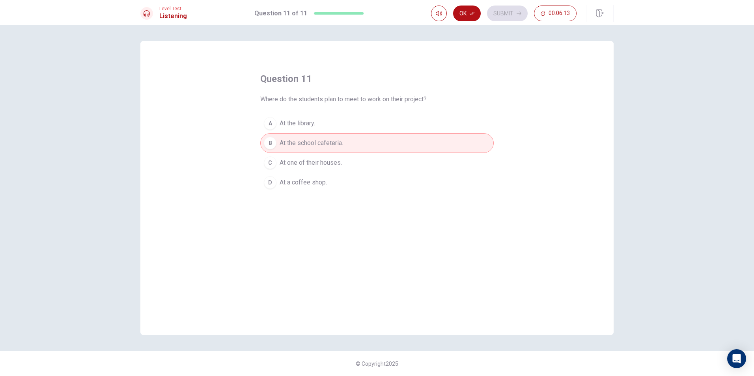
click at [306, 158] on span "At one of their houses." at bounding box center [311, 162] width 62 height 9
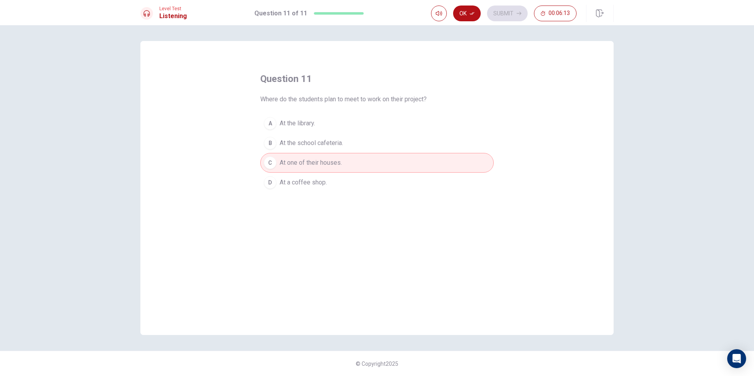
click at [298, 184] on span "At a coffee shop." at bounding box center [303, 182] width 47 height 9
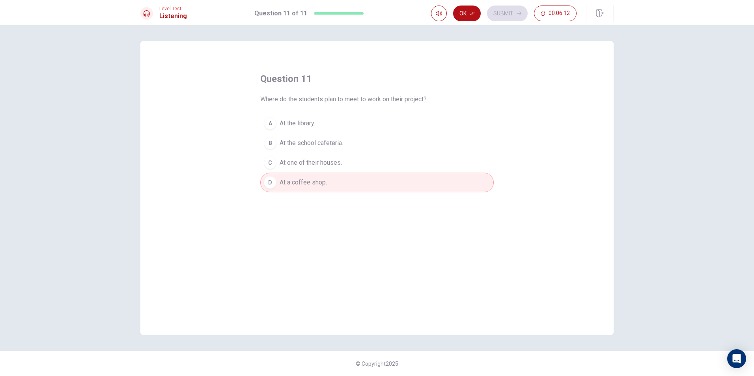
drag, startPoint x: 303, startPoint y: 123, endPoint x: 412, endPoint y: 75, distance: 119.2
click at [303, 122] on span "At the library." at bounding box center [297, 123] width 35 height 9
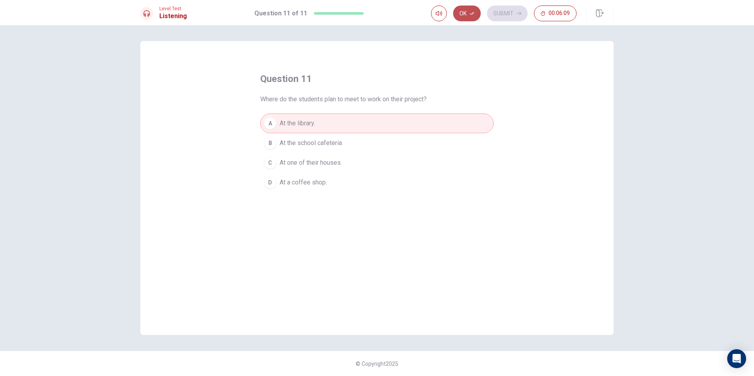
click at [461, 10] on button "Ok" at bounding box center [467, 14] width 28 height 16
click at [509, 14] on button "Submit" at bounding box center [507, 14] width 41 height 16
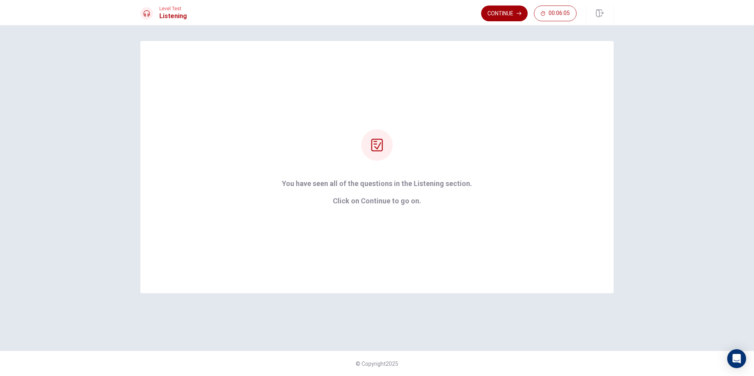
click at [491, 15] on button "Continue" at bounding box center [504, 14] width 47 height 16
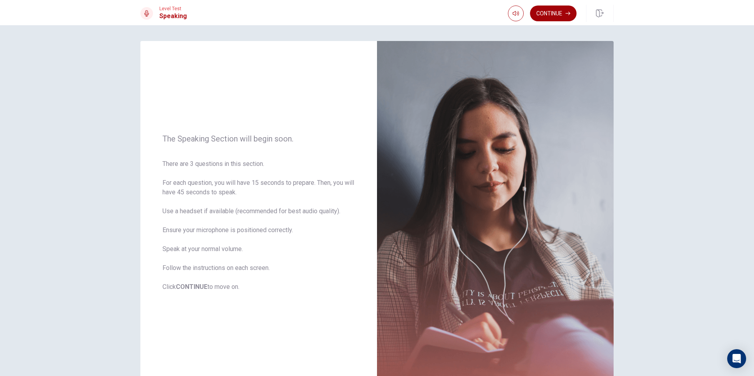
click at [561, 19] on button "Continue" at bounding box center [553, 14] width 47 height 16
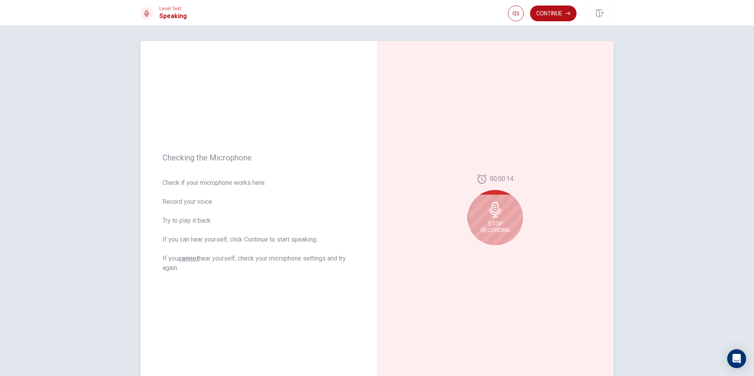
click at [496, 214] on icon at bounding box center [494, 210] width 11 height 16
click at [495, 213] on icon at bounding box center [494, 212] width 11 height 16
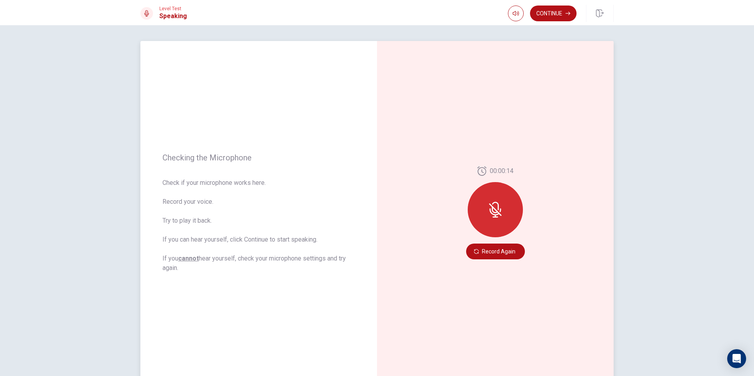
click at [491, 206] on icon at bounding box center [495, 210] width 16 height 16
click at [500, 249] on button "Record Again" at bounding box center [495, 252] width 59 height 16
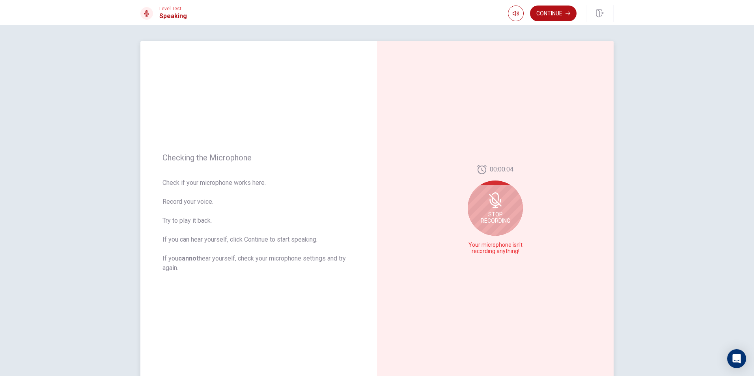
click at [489, 195] on icon at bounding box center [495, 200] width 13 height 13
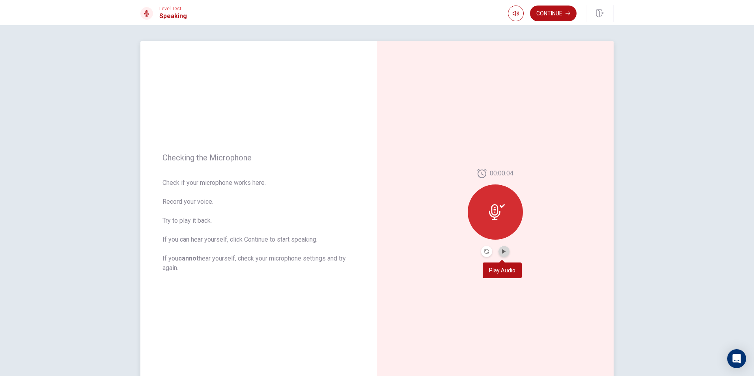
click at [504, 249] on button "Play Audio" at bounding box center [503, 251] width 11 height 11
click at [492, 212] on icon at bounding box center [497, 212] width 16 height 16
click at [482, 248] on button "Record Again" at bounding box center [486, 251] width 11 height 11
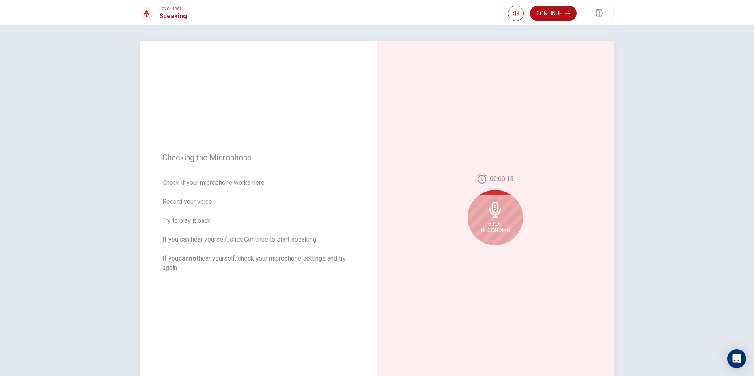
click at [492, 220] on div "Stop Recording" at bounding box center [495, 217] width 55 height 55
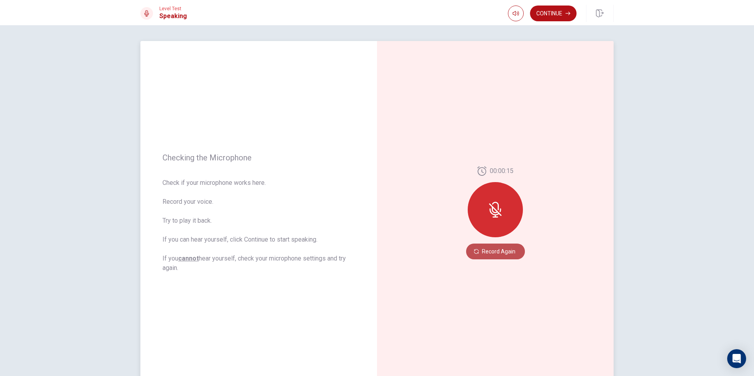
click at [496, 250] on button "Record Again" at bounding box center [495, 252] width 59 height 16
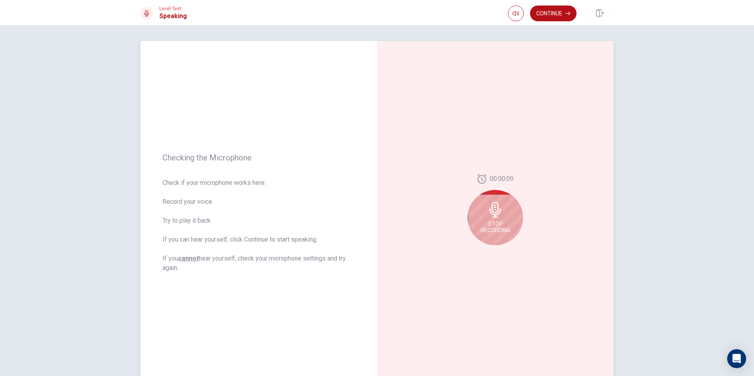
click at [497, 230] on span "Stop Recording" at bounding box center [496, 227] width 30 height 13
click at [502, 250] on icon "Play Audio" at bounding box center [504, 251] width 4 height 5
click at [483, 248] on button "Record Again" at bounding box center [486, 251] width 11 height 11
click at [499, 235] on div "Stop Recording" at bounding box center [495, 217] width 55 height 55
click at [499, 248] on button "Play Audio" at bounding box center [503, 251] width 11 height 11
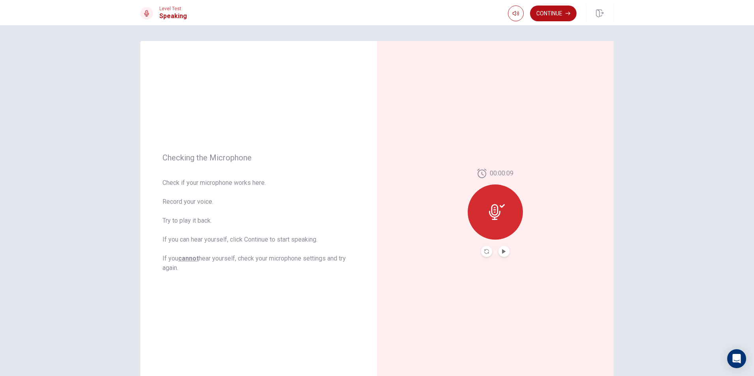
click at [487, 252] on button "Record Again" at bounding box center [486, 251] width 11 height 11
click at [501, 206] on div "Stop Recording" at bounding box center [495, 217] width 55 height 55
click at [501, 249] on icon "Play Audio" at bounding box center [503, 251] width 5 height 5
click at [484, 252] on icon "Record Again" at bounding box center [486, 251] width 5 height 5
click at [487, 222] on span "Stop Recording" at bounding box center [496, 227] width 30 height 13
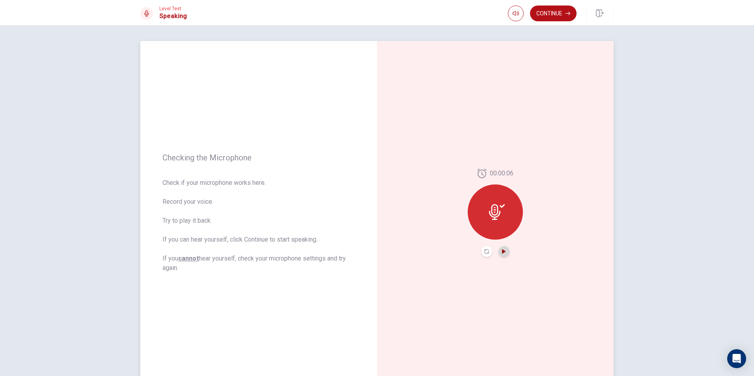
click at [502, 250] on icon "Play Audio" at bounding box center [504, 251] width 4 height 5
click at [487, 252] on button "Record Again" at bounding box center [486, 251] width 11 height 11
click at [487, 213] on icon at bounding box center [495, 210] width 16 height 16
click at [498, 249] on button "Play Audio" at bounding box center [503, 251] width 11 height 11
click at [486, 248] on button "Record Again" at bounding box center [486, 251] width 11 height 11
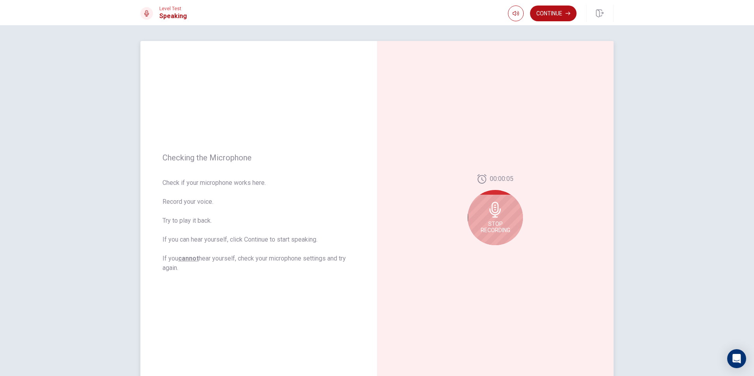
click at [487, 213] on icon at bounding box center [495, 210] width 16 height 16
click at [504, 249] on icon "Play Audio" at bounding box center [503, 251] width 5 height 5
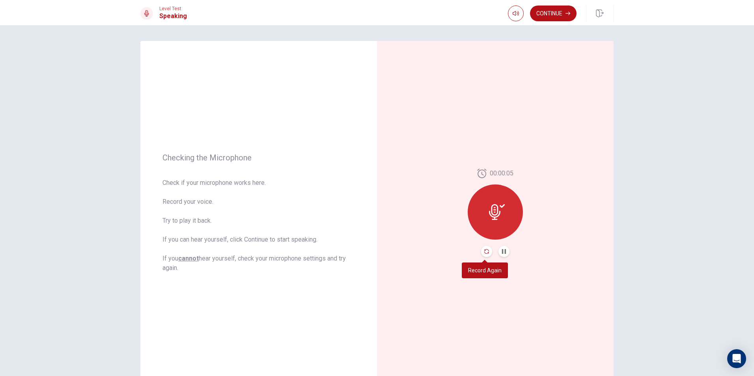
click at [486, 253] on icon "Record Again" at bounding box center [486, 251] width 5 height 5
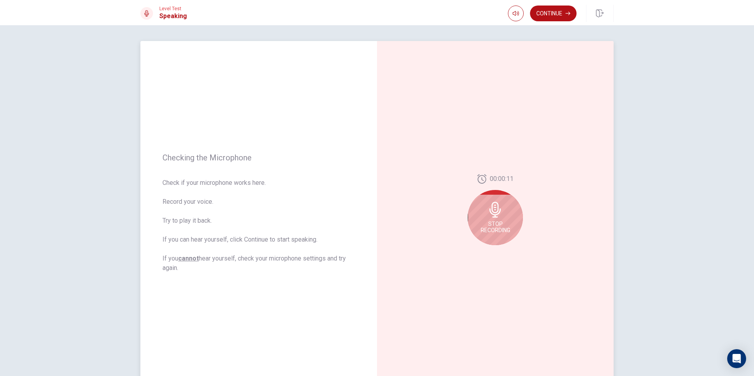
click at [501, 228] on span "Stop Recording" at bounding box center [496, 227] width 30 height 13
click at [502, 252] on icon "Play Audio" at bounding box center [504, 251] width 4 height 5
click at [482, 247] on button "Record Again" at bounding box center [486, 251] width 11 height 11
click at [484, 213] on div "Stop Recording" at bounding box center [495, 217] width 55 height 55
click at [499, 248] on button "Play Audio" at bounding box center [503, 251] width 11 height 11
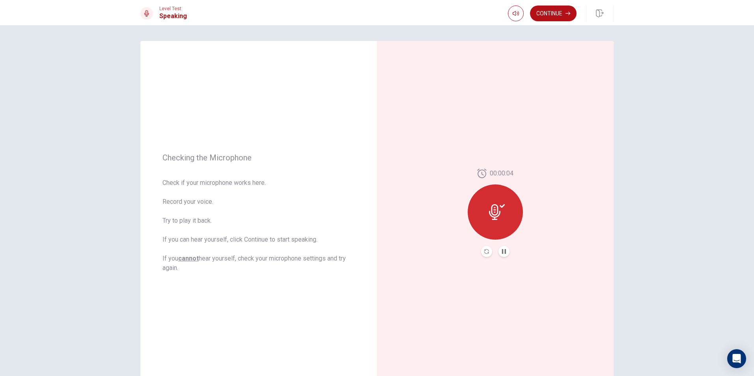
click at [487, 250] on button "Record Again" at bounding box center [486, 251] width 11 height 11
click at [499, 225] on span "Stop Recording" at bounding box center [496, 227] width 30 height 13
click at [498, 250] on button "Play Audio" at bounding box center [503, 251] width 11 height 11
click at [484, 251] on icon "Record Again" at bounding box center [486, 251] width 5 height 5
click at [497, 214] on icon at bounding box center [494, 210] width 11 height 16
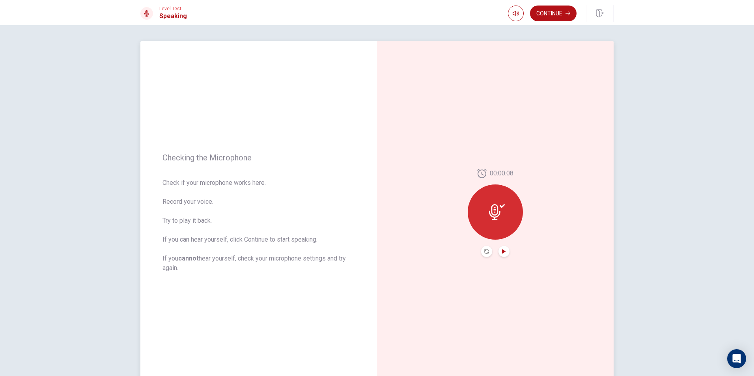
click at [502, 251] on icon "Play Audio" at bounding box center [504, 251] width 4 height 5
click at [488, 252] on button "Record Again" at bounding box center [486, 251] width 11 height 11
click at [494, 202] on icon at bounding box center [494, 210] width 11 height 16
click at [499, 255] on button "Play Audio" at bounding box center [503, 251] width 11 height 11
click at [484, 249] on icon "Record Again" at bounding box center [486, 251] width 5 height 5
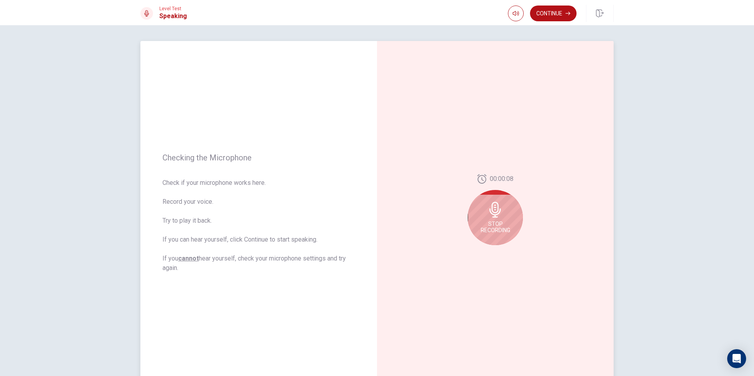
click at [493, 207] on icon at bounding box center [494, 210] width 11 height 16
click at [502, 253] on icon "Play Audio" at bounding box center [504, 251] width 4 height 5
click at [487, 252] on button "Record Again" at bounding box center [486, 251] width 11 height 11
click at [489, 237] on div "Stop Recording" at bounding box center [495, 217] width 55 height 55
click at [502, 249] on icon "Play Audio" at bounding box center [504, 251] width 4 height 5
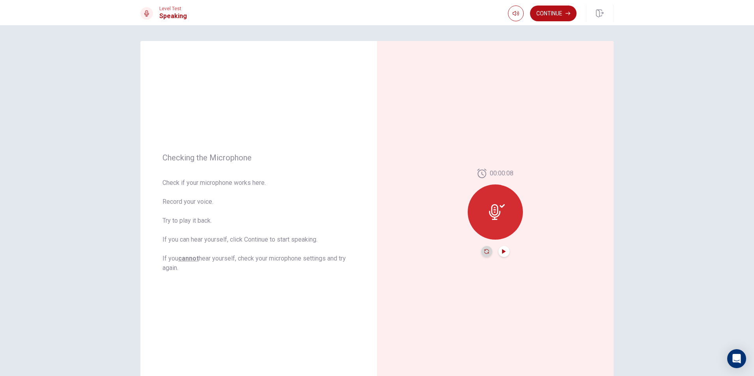
click at [486, 253] on icon "Record Again" at bounding box center [486, 251] width 5 height 5
click at [496, 224] on span "Stop Recording" at bounding box center [496, 227] width 30 height 13
click at [499, 250] on button "Play Audio" at bounding box center [503, 251] width 11 height 11
click at [484, 251] on icon "Record Again" at bounding box center [486, 251] width 5 height 5
click at [486, 224] on span "Stop Recording" at bounding box center [496, 227] width 30 height 13
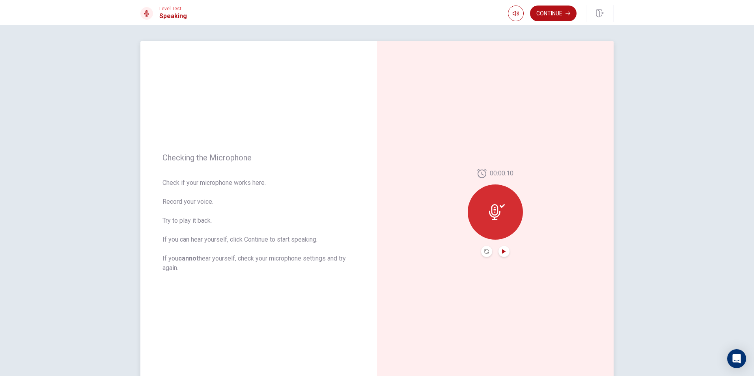
click at [502, 249] on icon "Play Audio" at bounding box center [504, 251] width 4 height 5
click at [484, 249] on icon "Record Again" at bounding box center [486, 251] width 5 height 5
click at [494, 215] on icon at bounding box center [494, 210] width 11 height 16
click at [498, 250] on button "Play Audio" at bounding box center [503, 251] width 11 height 11
click at [484, 253] on icon "Record Again" at bounding box center [486, 251] width 5 height 5
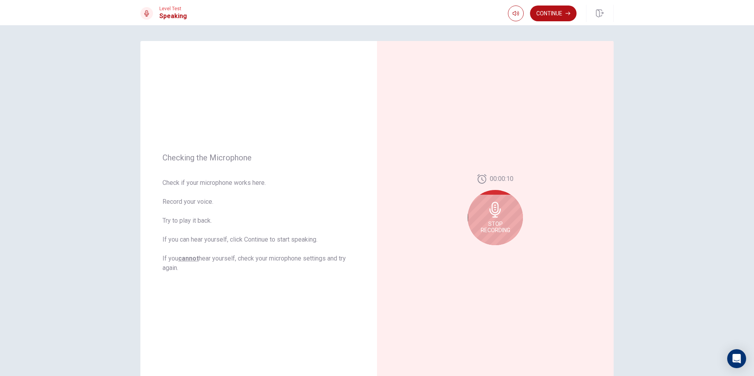
click at [484, 234] on div "Stop Recording" at bounding box center [495, 217] width 55 height 55
click at [503, 250] on icon "Play Audio" at bounding box center [503, 251] width 5 height 5
click at [486, 251] on icon "Record Again" at bounding box center [486, 251] width 5 height 5
click at [494, 238] on div "Stop Recording" at bounding box center [495, 217] width 55 height 55
click at [498, 252] on button "Play Audio" at bounding box center [503, 251] width 11 height 11
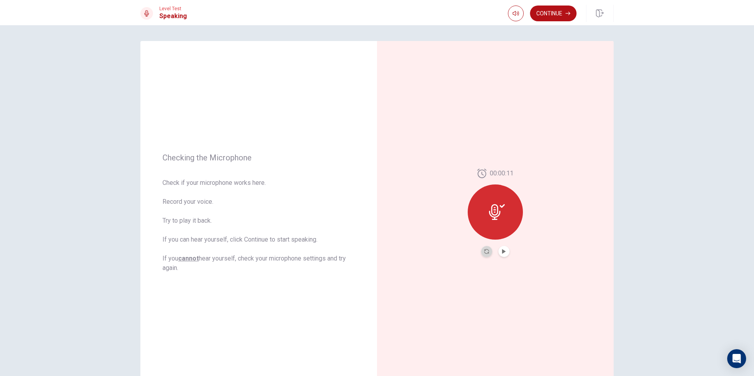
click at [488, 252] on button "Record Again" at bounding box center [486, 251] width 11 height 11
click at [495, 224] on span "Stop Recording" at bounding box center [496, 227] width 30 height 13
click at [503, 254] on button "Play Audio" at bounding box center [503, 251] width 11 height 11
click at [485, 253] on icon "Record Again" at bounding box center [486, 251] width 5 height 5
click at [495, 225] on span "Stop Recording" at bounding box center [496, 227] width 30 height 13
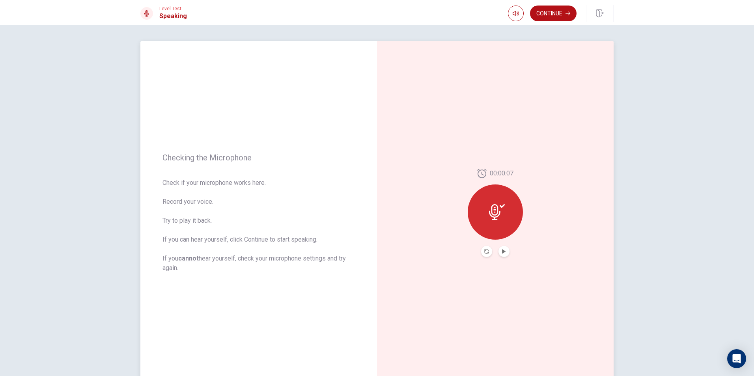
click at [501, 249] on button "Play Audio" at bounding box center [503, 251] width 11 height 11
click at [487, 249] on button "Record Again" at bounding box center [486, 251] width 11 height 11
click at [492, 217] on div "Stop Recording" at bounding box center [495, 217] width 55 height 55
click at [502, 250] on icon "Play Audio" at bounding box center [503, 251] width 5 height 5
click at [484, 250] on icon "Record Again" at bounding box center [486, 251] width 5 height 5
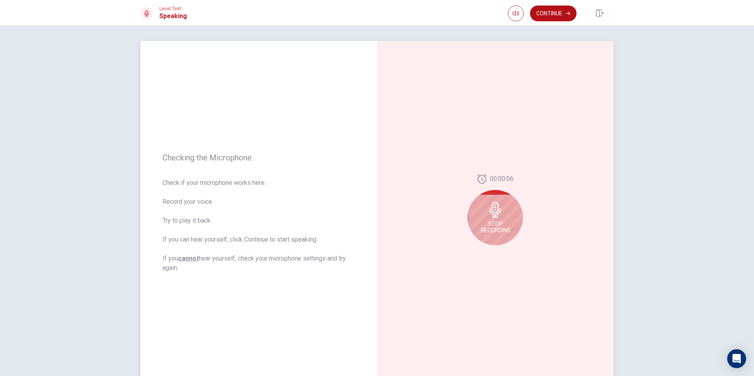
click at [488, 237] on div "Stop Recording" at bounding box center [495, 217] width 55 height 55
click at [500, 248] on button "Play Audio" at bounding box center [503, 251] width 11 height 11
click at [487, 248] on button "Record Again" at bounding box center [486, 251] width 11 height 11
click at [502, 249] on icon "Play Audio" at bounding box center [504, 251] width 4 height 5
click at [482, 251] on button "Record Again" at bounding box center [486, 251] width 11 height 11
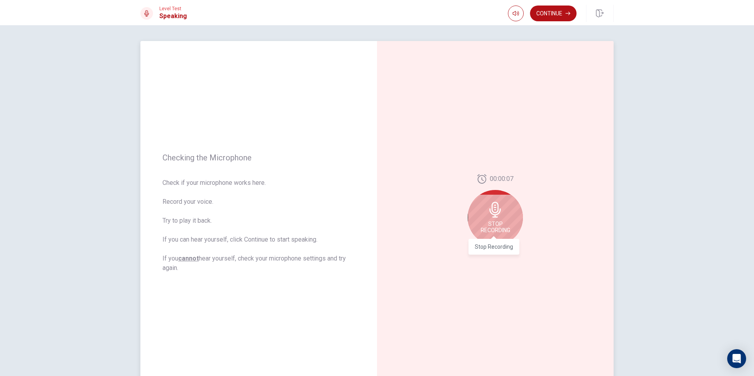
click at [495, 221] on span "Stop Recording" at bounding box center [496, 227] width 30 height 13
click at [498, 250] on button "Play Audio" at bounding box center [503, 251] width 11 height 11
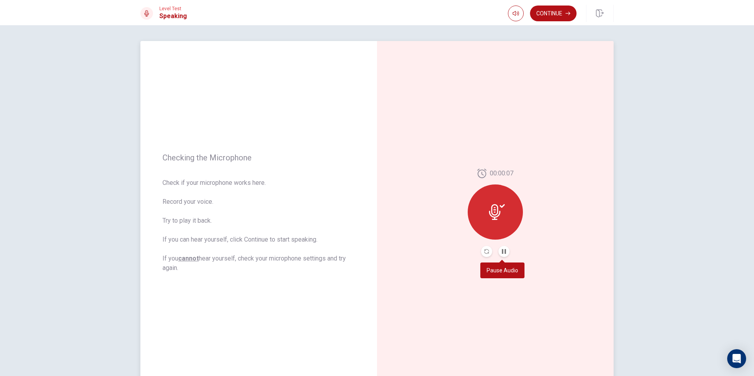
click at [498, 249] on button "Pause Audio" at bounding box center [503, 251] width 11 height 11
click at [487, 253] on button "Record Again" at bounding box center [486, 251] width 11 height 11
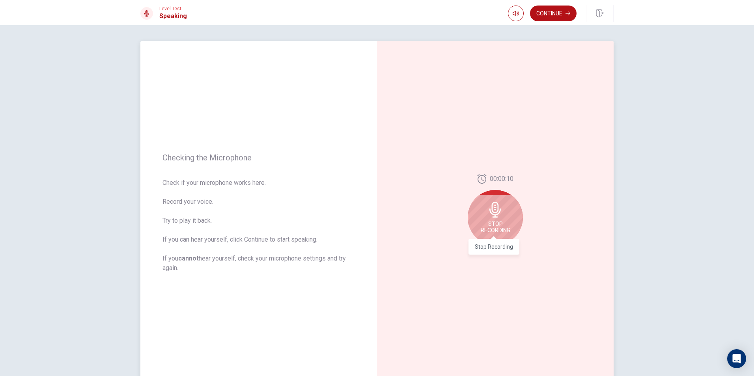
click at [496, 227] on span "Stop Recording" at bounding box center [496, 227] width 30 height 13
click at [499, 254] on button "Play Audio" at bounding box center [503, 251] width 11 height 11
click at [484, 252] on icon "Record Again" at bounding box center [486, 251] width 5 height 5
click at [491, 224] on span "Stop Recording" at bounding box center [496, 227] width 30 height 13
click at [502, 248] on button "Play Audio" at bounding box center [503, 251] width 11 height 11
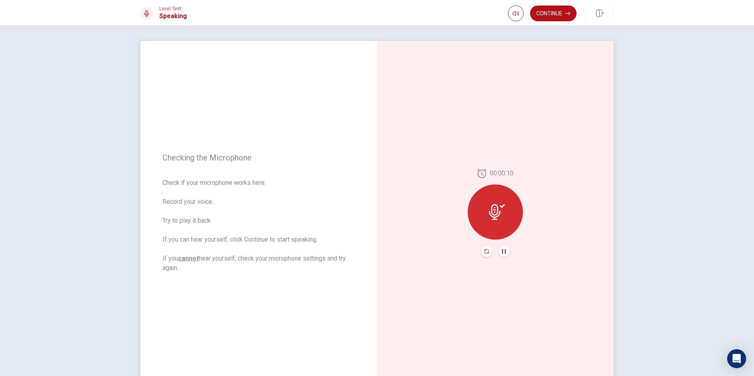
click at [484, 252] on icon "Record Again" at bounding box center [486, 251] width 5 height 5
click at [500, 218] on div "Stop Recording" at bounding box center [495, 217] width 55 height 55
click at [505, 251] on button "Play Audio" at bounding box center [503, 251] width 11 height 11
click at [481, 247] on button "Record Again" at bounding box center [486, 251] width 11 height 11
click at [487, 235] on div "Stop Recording" at bounding box center [495, 217] width 55 height 55
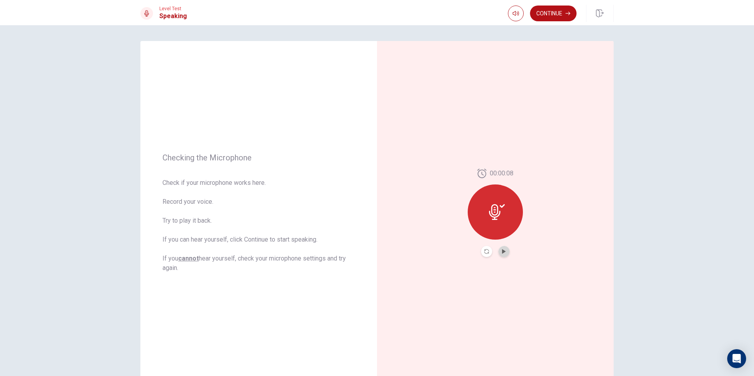
click at [501, 248] on button "Play Audio" at bounding box center [503, 251] width 11 height 11
click at [545, 14] on button "Continue" at bounding box center [553, 14] width 47 height 16
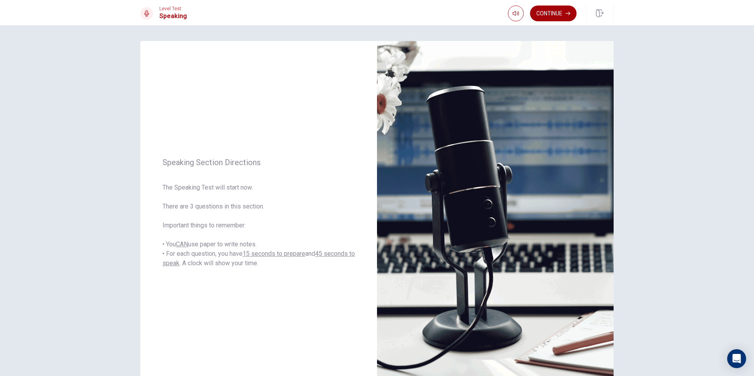
click at [550, 11] on button "Continue" at bounding box center [553, 14] width 47 height 16
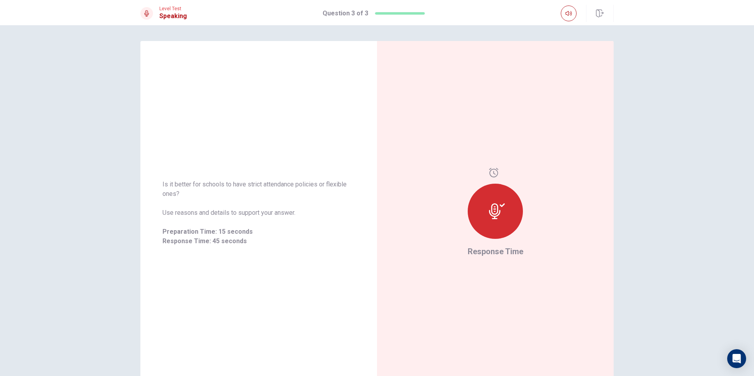
click at [544, 225] on div "Response Time" at bounding box center [495, 213] width 237 height 344
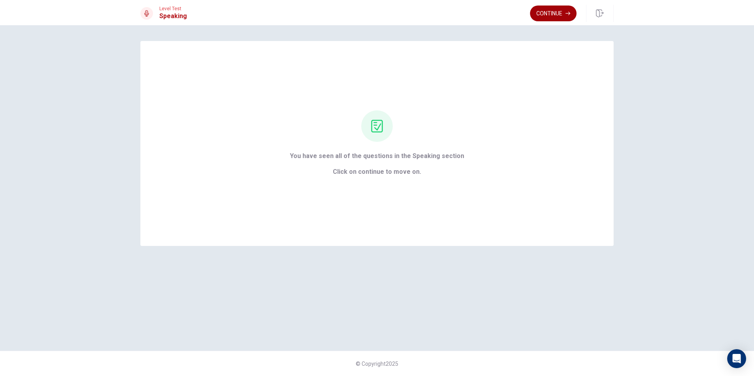
click at [539, 11] on button "Continue" at bounding box center [553, 14] width 47 height 16
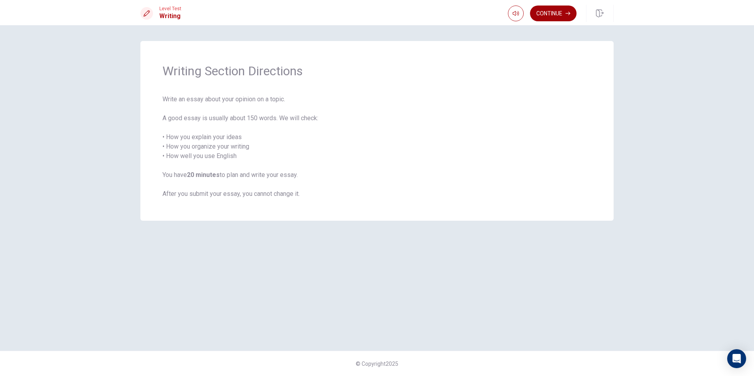
click at [535, 11] on button "Continue" at bounding box center [553, 14] width 47 height 16
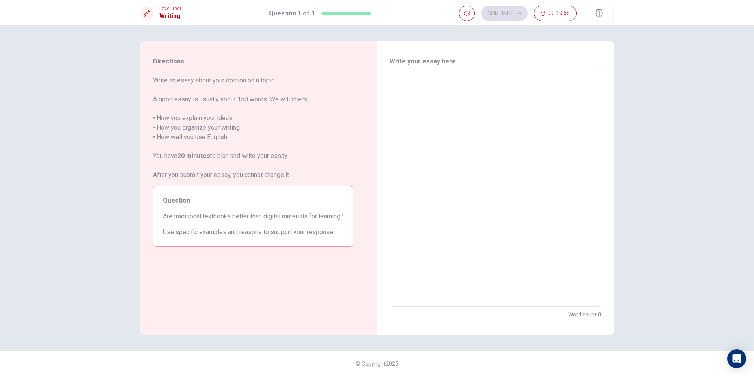
click at [406, 86] on textarea at bounding box center [495, 187] width 200 height 225
type textarea "j"
type textarea "x"
type textarea "I"
type textarea "x"
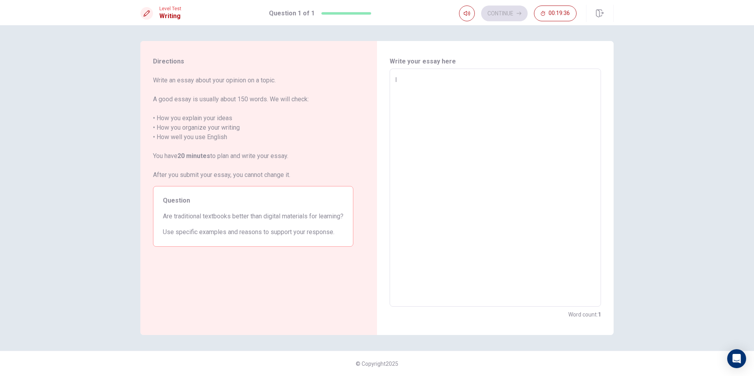
type textarea "In"
type textarea "x"
type textarea "In"
type textarea "x"
type textarea "In m"
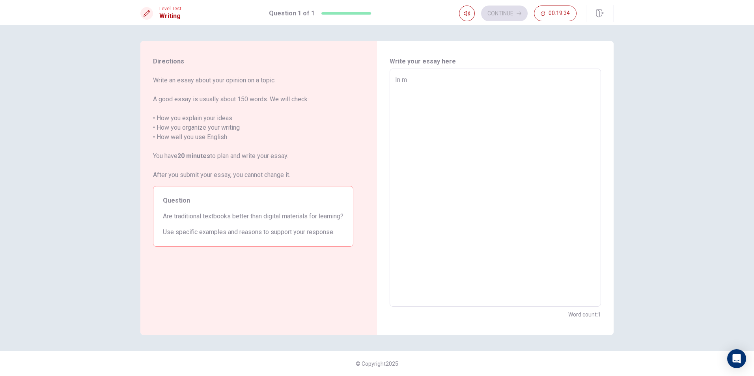
type textarea "x"
type textarea "In ma"
type textarea "x"
type textarea "In m"
type textarea "x"
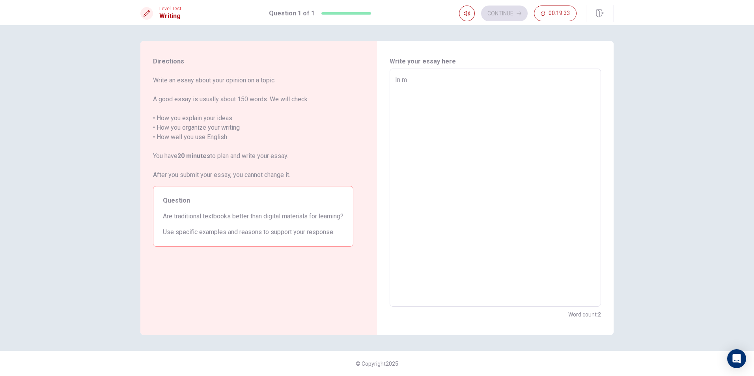
type textarea "In my"
type textarea "x"
type textarea "In my"
type textarea "x"
type textarea "In my i"
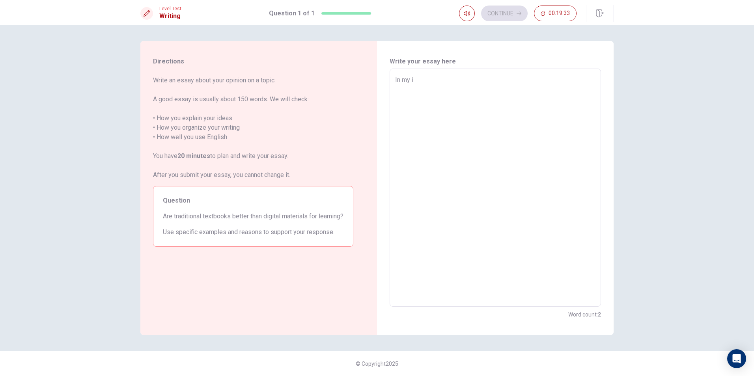
type textarea "x"
type textarea "In my"
type textarea "x"
type textarea "In my o"
type textarea "x"
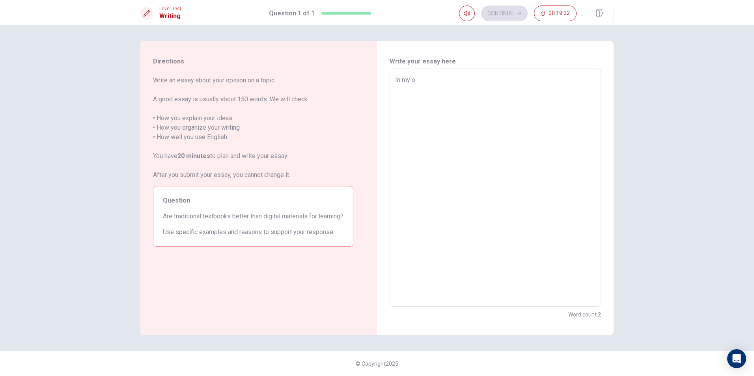
type textarea "In my op"
type textarea "x"
type textarea "In my opi"
type textarea "x"
type textarea "In my opin"
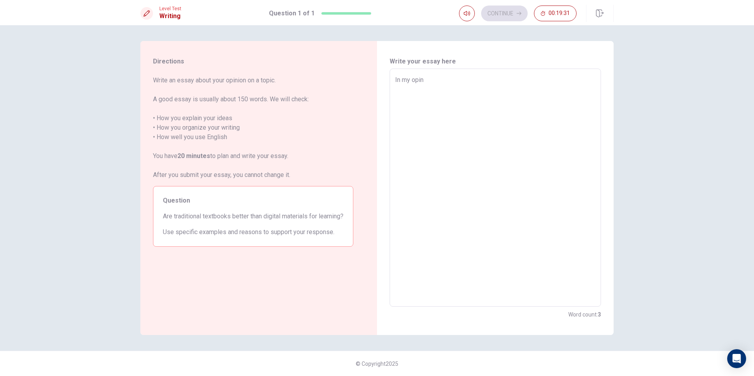
type textarea "x"
type textarea "In my opino"
type textarea "x"
type textarea "In my opinoi"
type textarea "x"
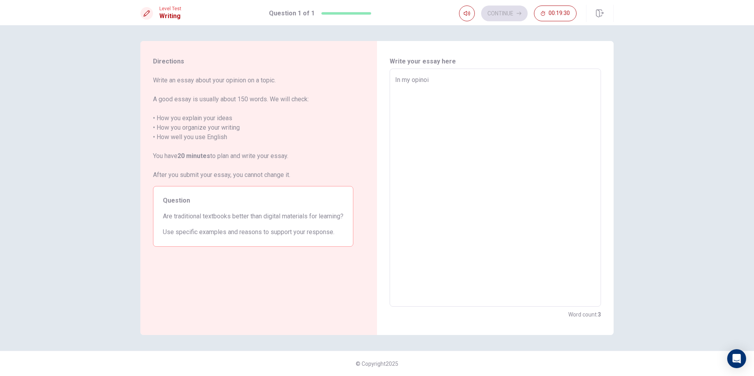
type textarea "In my opinoin"
type textarea "x"
type textarea "In my opinoin,"
type textarea "x"
type textarea "In my opinoin,"
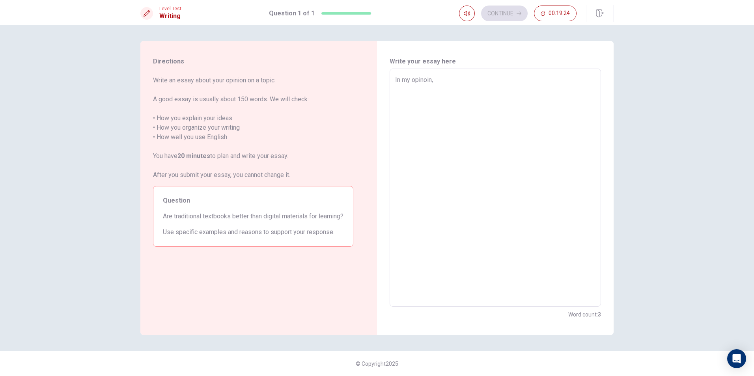
type textarea "x"
type textarea "In my opinoin, t"
type textarea "x"
type textarea "In my opinoin, th"
type textarea "x"
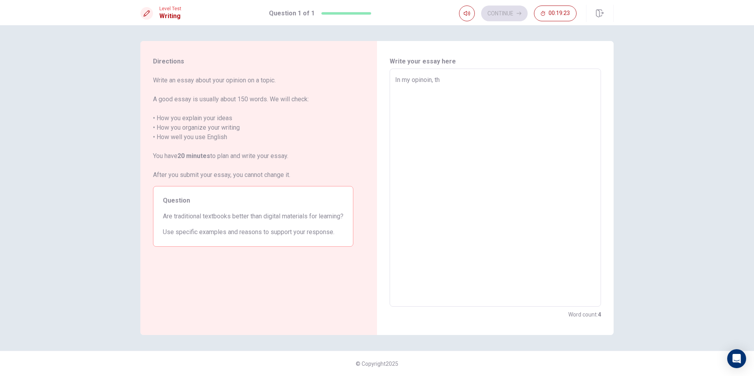
type textarea "In my opinoin, the"
type textarea "x"
type textarea "In my opinoin, the"
type textarea "x"
type textarea "In my opinoin, the t"
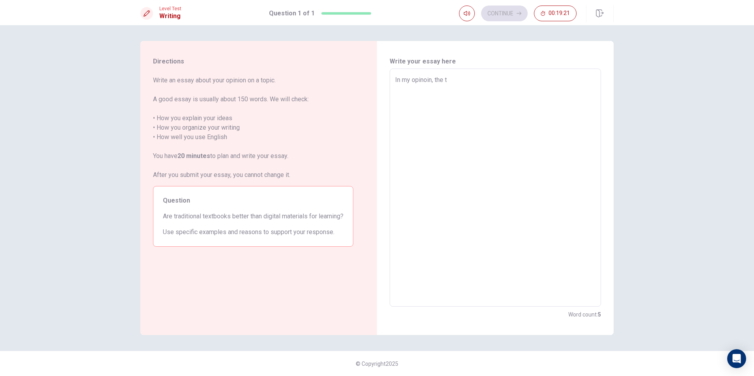
type textarea "x"
type textarea "In my opinoin, the tr"
type textarea "x"
type textarea "In my opinoin, the tra"
type textarea "x"
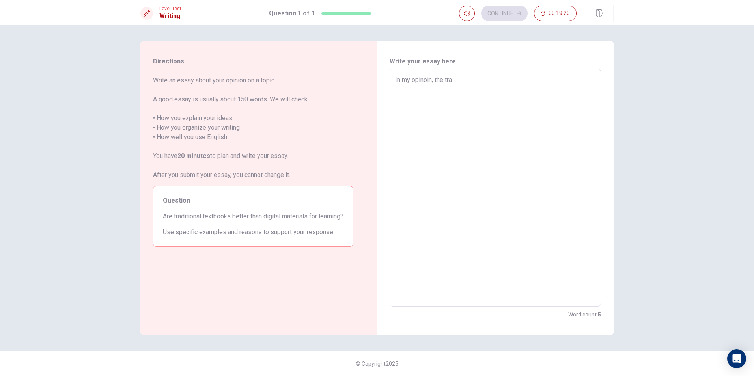
type textarea "In my opinoin, the trad"
type textarea "x"
type textarea "In my opinoin, the tradi"
type textarea "x"
type textarea "In my opinoin, the tradit"
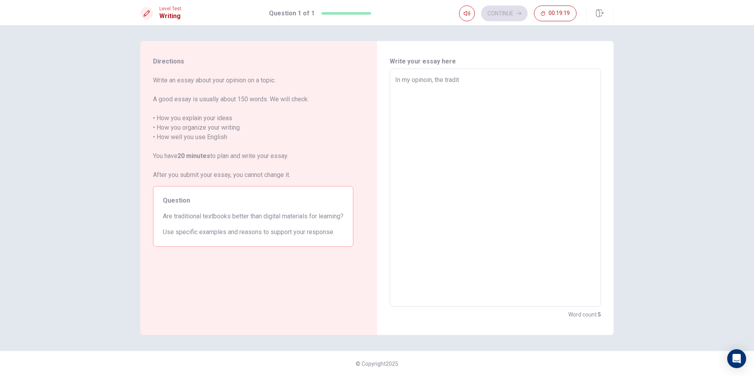
type textarea "x"
type textarea "In my opinoin, the traditi"
type textarea "x"
type textarea "In my opinoin, the traditio"
type textarea "x"
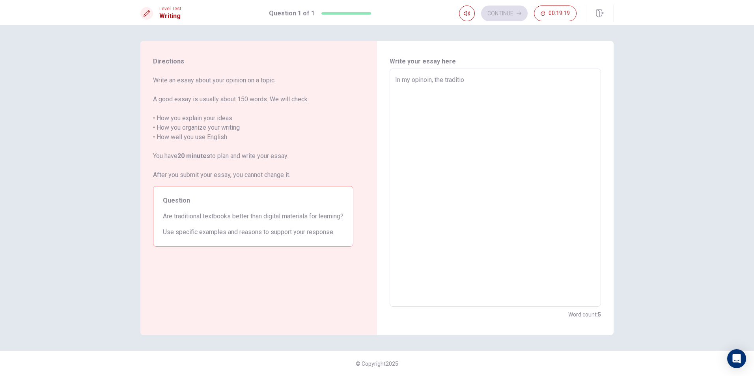
type textarea "In my opinoin, the tradition"
type textarea "x"
type textarea "In my opinoin, the traditiona"
type textarea "x"
type textarea "In my opinoin, the traditional"
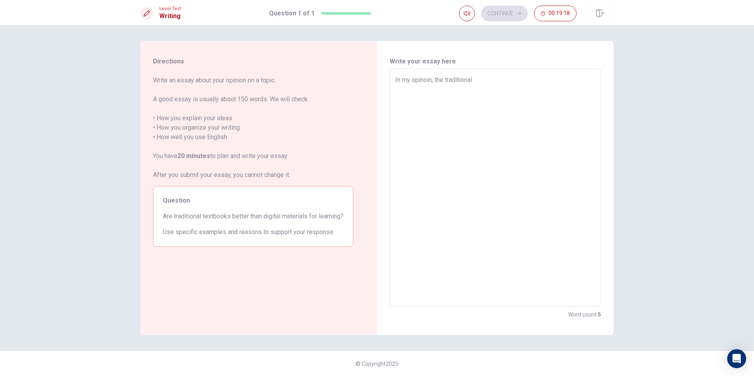
type textarea "x"
type textarea "In my opinoin, the traditional"
type textarea "x"
type textarea "In my opinoin, the traditional t"
type textarea "x"
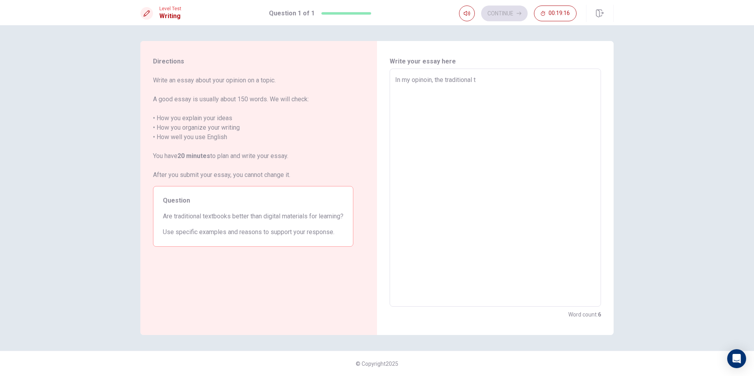
type textarea "In my opinoin, the traditional te"
type textarea "x"
type textarea "In my opinoin, the traditional tex"
type textarea "x"
type textarea "In my opinoin, the traditional text"
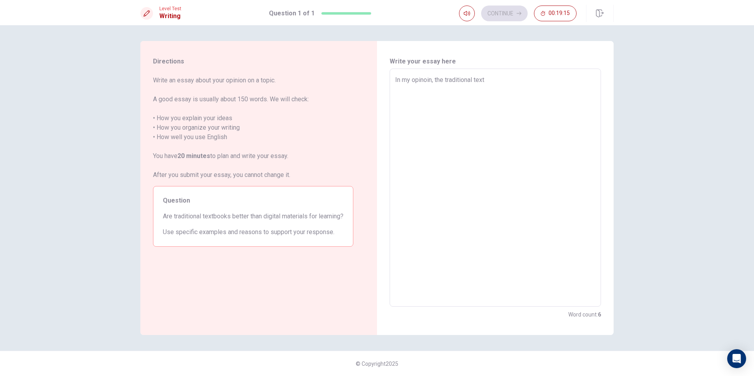
type textarea "x"
type textarea "In my opinoin, the traditional textb"
type textarea "x"
type textarea "In my opinoin, the traditional textbo"
type textarea "x"
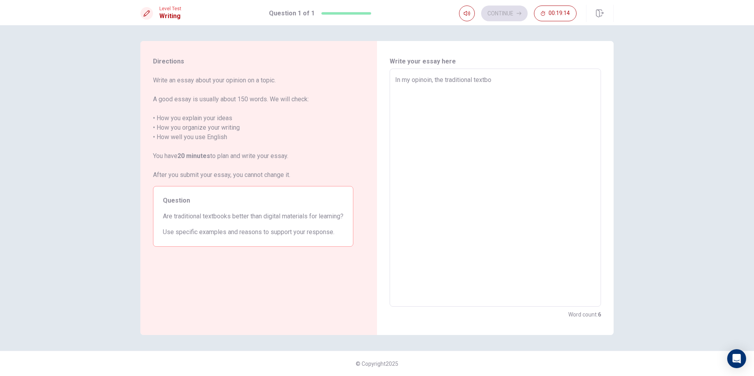
type textarea "In my opinoin, the traditional textboo"
type textarea "x"
type textarea "In my opinoin, the traditional textbook"
type textarea "x"
type textarea "In my opinoin, the traditional textbooks"
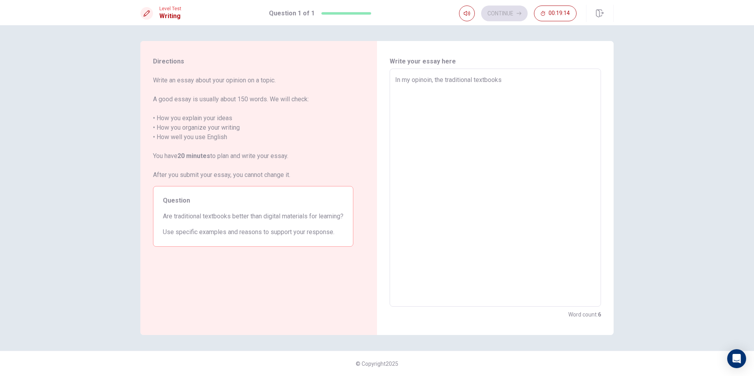
type textarea "x"
type textarea "In my opinoin, the traditional textbooks"
type textarea "x"
type textarea "In my opinoin, the traditional textbooks c"
type textarea "x"
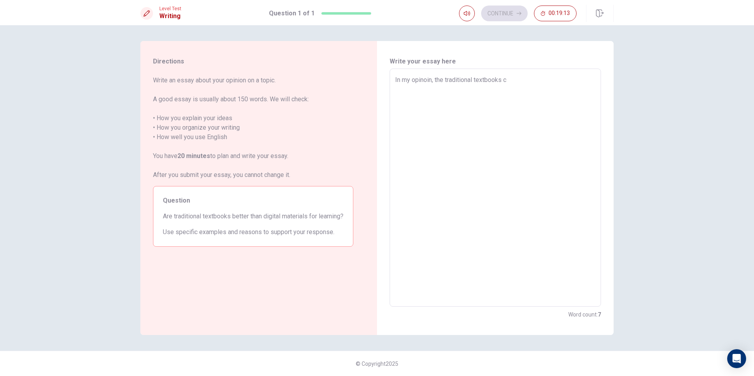
type textarea "In my opinoin, the traditional textbooks ca"
type textarea "x"
type textarea "In my opinoin, the traditional textbooks can"
type textarea "x"
type textarea "In my opinoin, the traditional textbooks can"
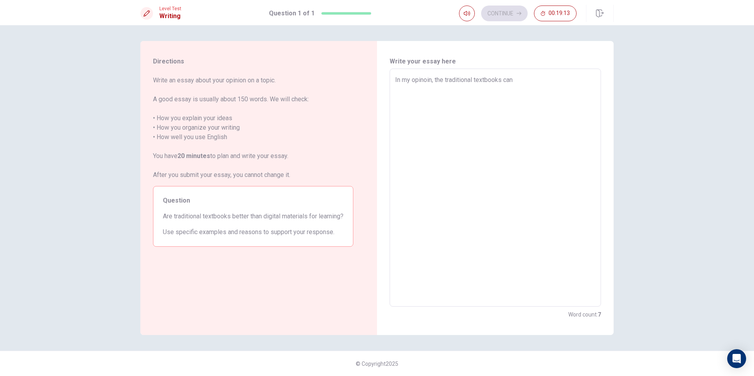
type textarea "x"
type textarea "In my opinoin, the traditional textbooks can m"
type textarea "x"
type textarea "In my opinoin, the traditional textbooks can ma"
type textarea "x"
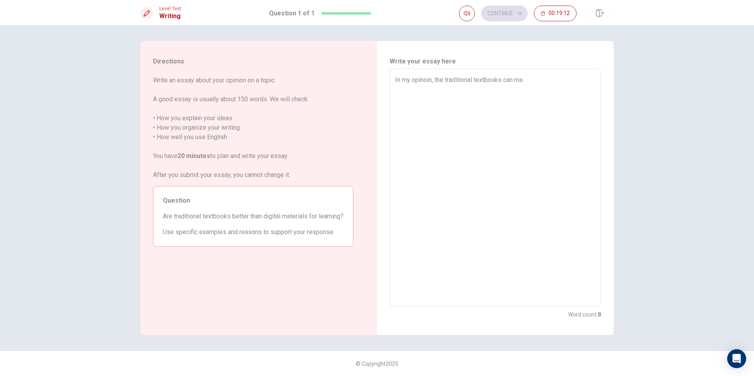
type textarea "In my opinoin, the traditional textbooks can mak"
type textarea "x"
type textarea "In my opinoin, the traditional textbooks can make"
type textarea "x"
type textarea "In my opinoin, the traditional textbooks can make"
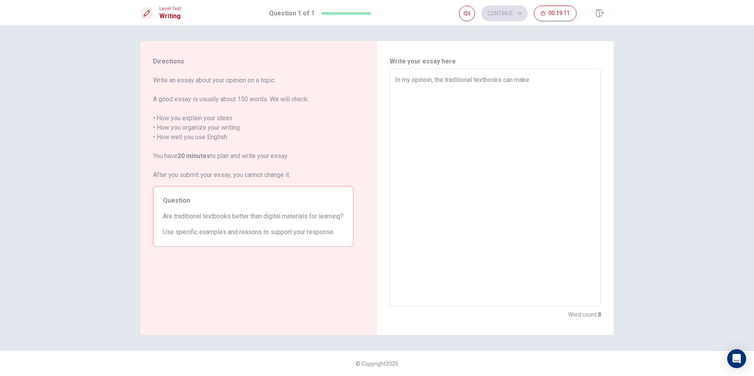
type textarea "x"
type textarea "In my opinoin, the traditional textbooks can make p"
type textarea "x"
type textarea "In my opinoin, the traditional textbooks can make pe"
type textarea "x"
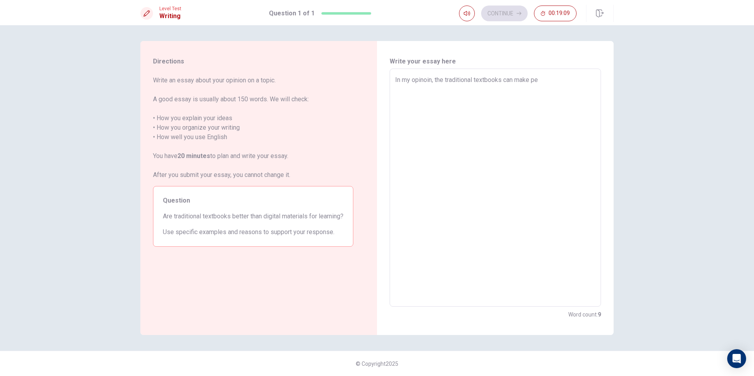
type textarea "In my opinoin, the traditional textbooks can make peo"
type textarea "x"
type textarea "In my opinoin, the traditional textbooks can make peop"
type textarea "x"
type textarea "In my opinoin, the traditional textbooks can make peopl"
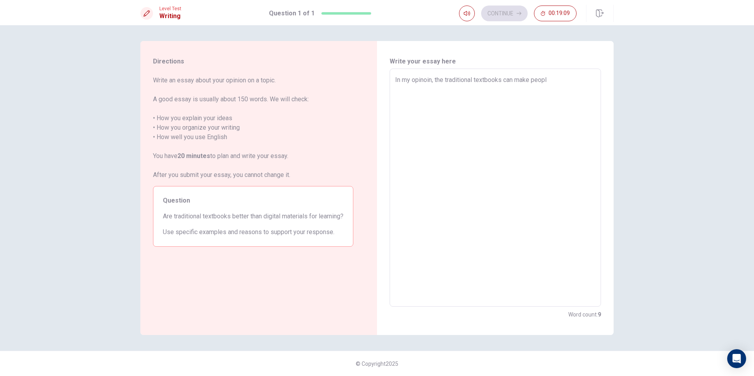
type textarea "x"
type textarea "In my opinoin, the traditional textbooks can make people"
type textarea "x"
type textarea "In my opinoin, the traditional textbooks can make people"
type textarea "x"
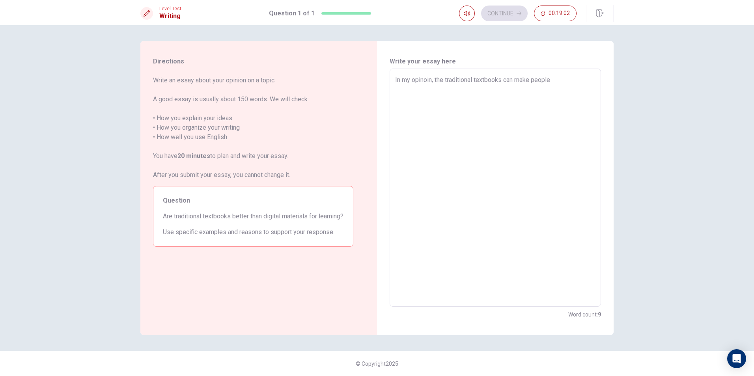
type textarea "In my opinoin, the traditional textbooks can make people u"
type textarea "x"
type textarea "In my opinoin, the traditional textbooks can make people un"
type textarea "x"
type textarea "In my opinoin, the traditional textbooks can make people und"
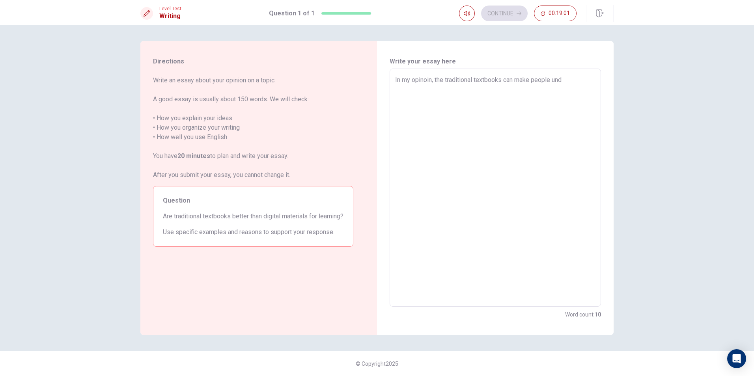
type textarea "x"
type textarea "In my opinoin, the traditional textbooks can make people unde"
type textarea "x"
type textarea "In my opinoin, the traditional textbooks can make people under"
type textarea "x"
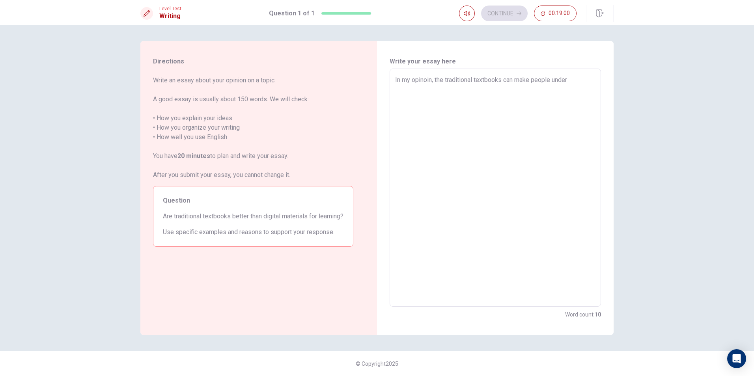
type textarea "In my opinoin, the traditional textbooks can make people unde"
type textarea "x"
type textarea "In my opinoin, the traditional textbooks can make people under"
type textarea "x"
type textarea "In my opinoin, the traditional textbooks can make people unders"
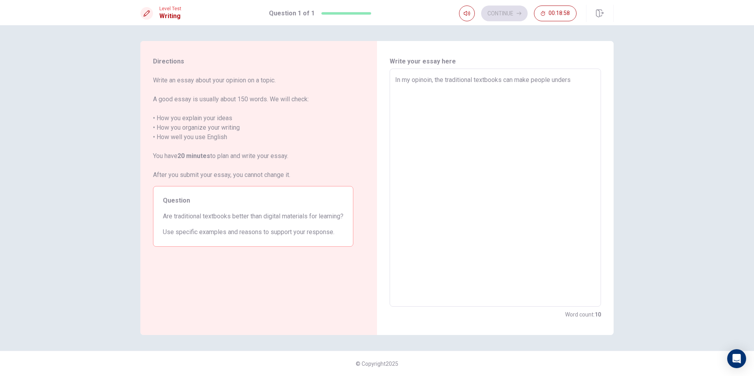
type textarea "x"
type textarea "In my opinoin, the traditional textbooks can make people underst"
type textarea "x"
type textarea "In my opinoin, the traditional textbooks can make people understa"
type textarea "x"
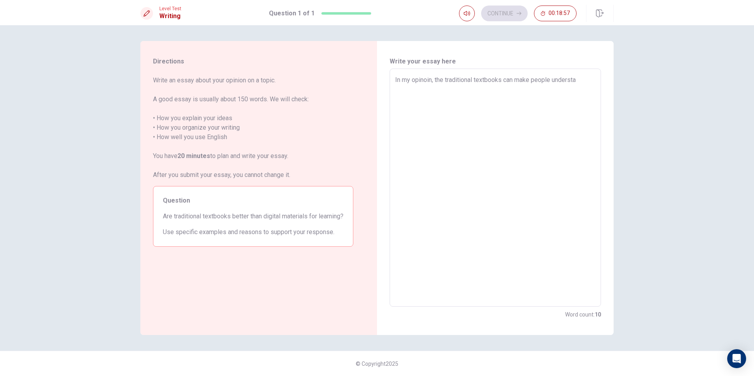
type textarea "In my opinoin, the traditional textbooks can make people understan"
type textarea "x"
type textarea "In my opinoin, the traditional textbooks can make people understand"
type textarea "x"
type textarea "In my opinoin, the traditional textbooks can make people understand"
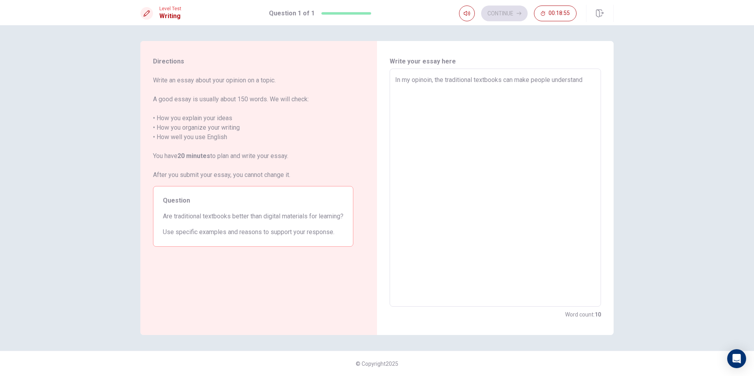
type textarea "x"
type textarea "In my opinoin, the traditional textbooks can make people understand w"
type textarea "x"
type textarea "In my opinoin, the traditional textbooks can make people understand we"
type textarea "x"
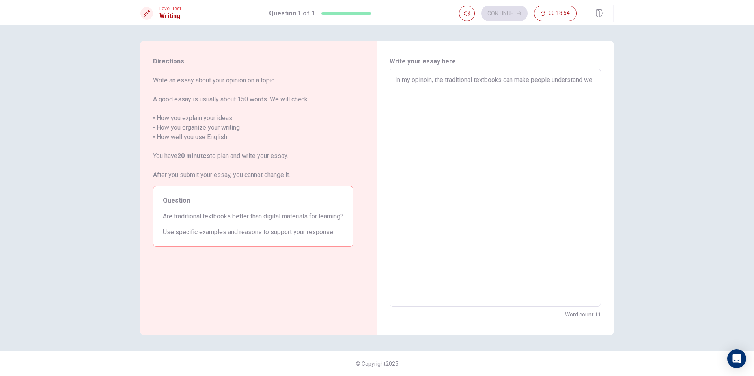
type textarea "In my opinoin, the traditional textbooks can make people understand wel"
type textarea "x"
type textarea "In my opinoin, the traditional textbooks can make people understand well"
type textarea "x"
type textarea "In my opinoin, the traditional textbooks can make people understand well"
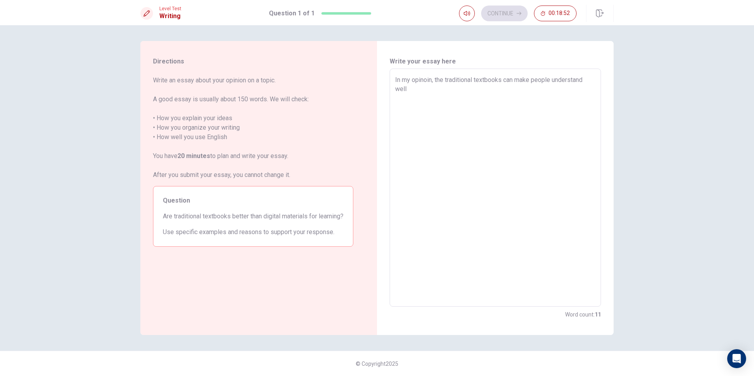
type textarea "x"
type textarea "In my opinoin, the traditional textbooks can make people understand well a"
type textarea "x"
type textarea "In my opinoin, the traditional textbooks can make people understand well an"
type textarea "x"
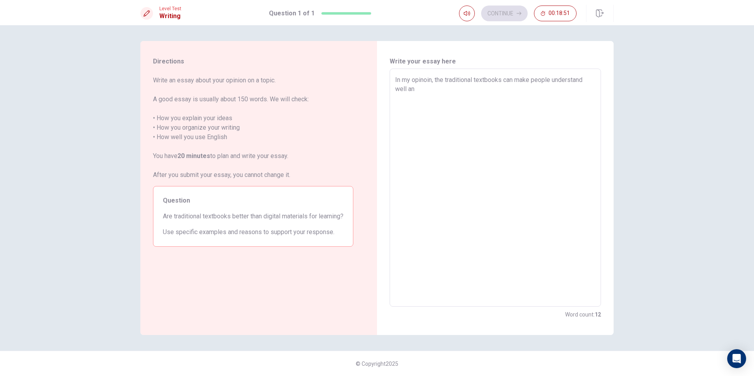
type textarea "In my opinoin, the traditional textbooks can make people understand well and"
type textarea "x"
type textarea "In my opinoin, the traditional textbooks can make people understand well and"
type textarea "x"
type textarea "In my opinoin, the traditional textbooks can make people understand well and e"
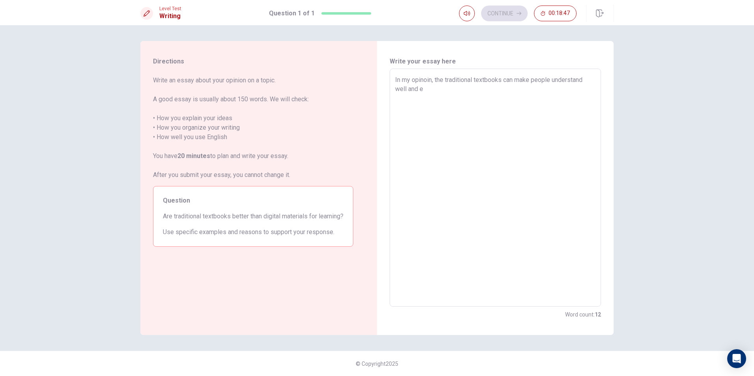
type textarea "x"
type textarea "In my opinoin, the traditional textbooks can make people understand well and ev"
type textarea "x"
type textarea "In my opinoin, the traditional textbooks can make people understand well and eve"
type textarea "x"
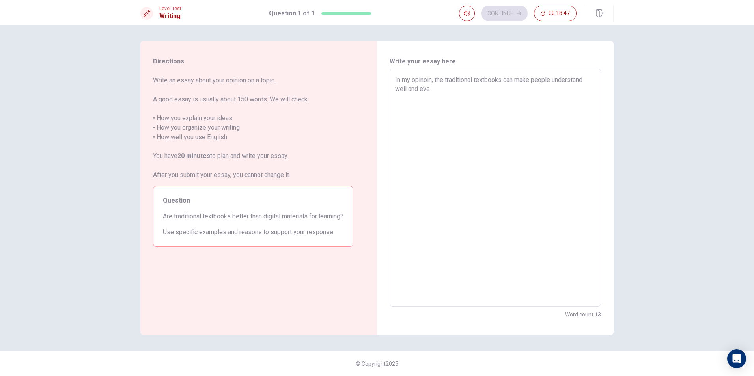
type textarea "In my opinoin, the traditional textbooks can make people understand well and ev…"
type textarea "x"
type textarea "In my opinoin, the traditional textbooks can make people understand well and ev…"
type textarea "x"
type textarea "In my opinoin, the traditional textbooks can make people understand well and ev…"
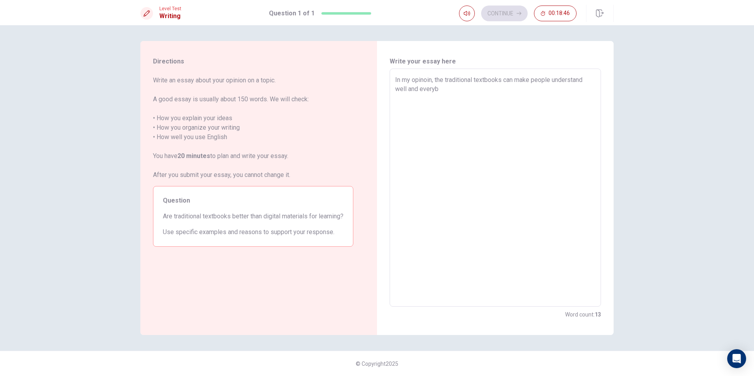
type textarea "x"
type textarea "In my opinoin, the traditional textbooks can make people understand well and ev…"
type textarea "x"
type textarea "In my opinoin, the traditional textbooks can make people understand well and ev…"
type textarea "x"
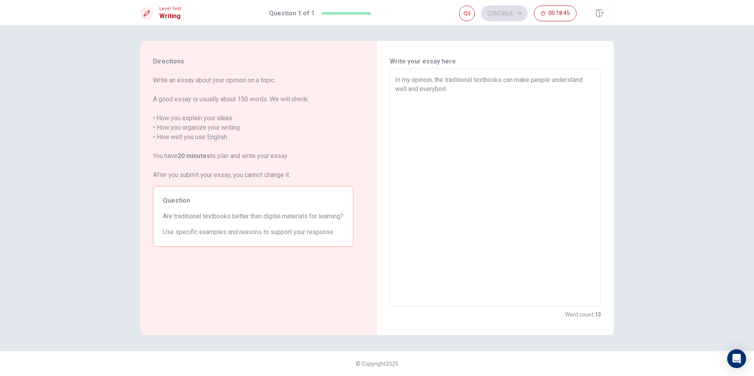
type textarea "In my opinoin, the traditional textbooks can make people understand well and ev…"
type textarea "x"
type textarea "In my opinoin, the traditional textbooks can make people understand well and ev…"
type textarea "x"
type textarea "In my opinoin, the traditional textbooks can make people understand well and ev…"
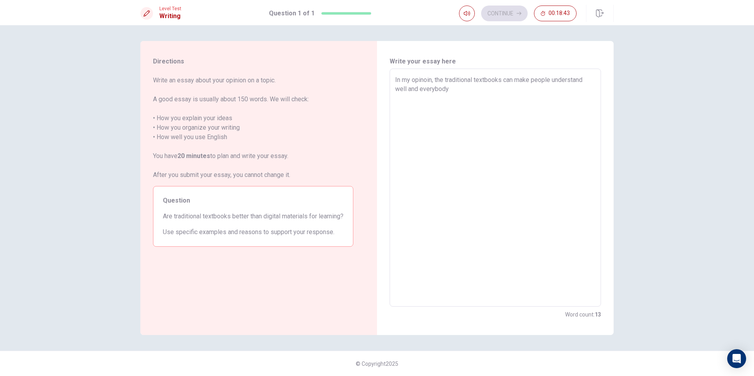
type textarea "x"
type textarea "In my opinoin, the traditional textbooks can make people understand well and ev…"
type textarea "x"
type textarea "In my opinoin, the traditional textbooks can make people understand well and ev…"
type textarea "x"
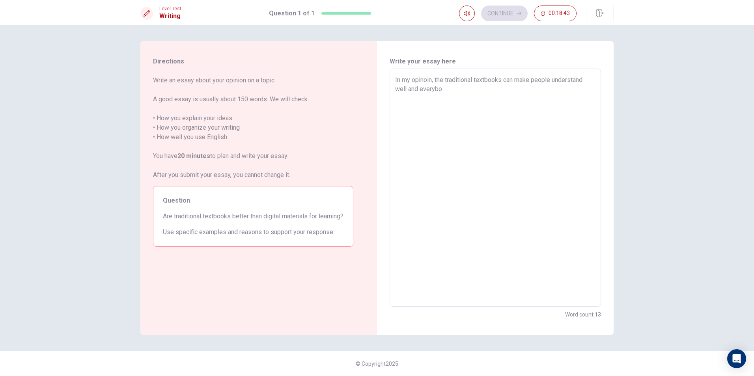
type textarea "In my opinoin, the traditional textbooks can make people understand well and ev…"
type textarea "x"
type textarea "In my opinoin, the traditional textbooks can make people understand well and ev…"
type textarea "x"
type textarea "In my opinoin, the traditional textbooks can make people understand well and ev…"
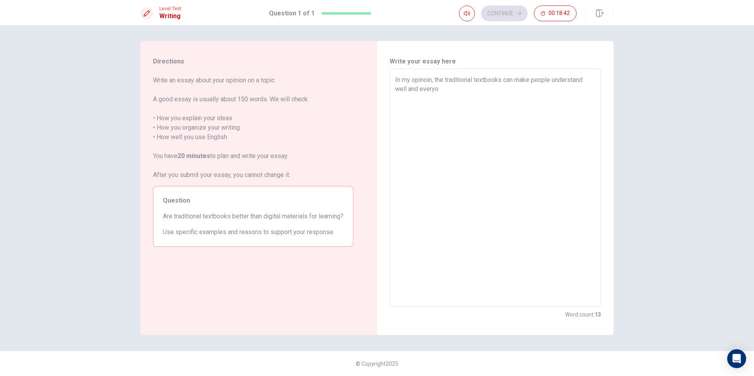
type textarea "x"
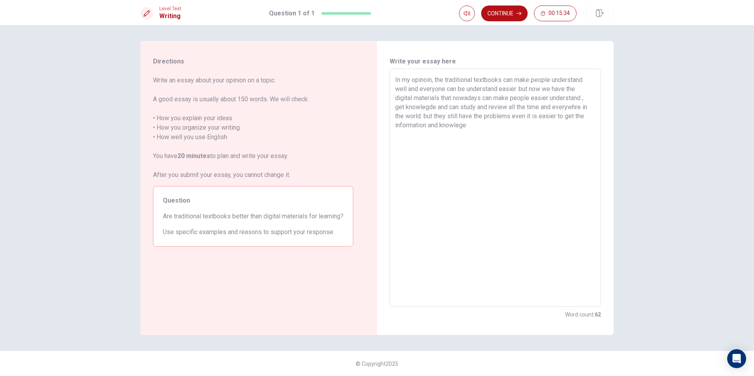
click at [433, 108] on textarea "In my opinoin, the traditional textbooks can make people understand well and ev…" at bounding box center [495, 187] width 200 height 225
click at [497, 127] on textarea "In my opinoin, the traditional textbooks can make people understand well and ev…" at bounding box center [495, 187] width 200 height 225
drag, startPoint x: 582, startPoint y: 97, endPoint x: 553, endPoint y: 101, distance: 29.0
click at [553, 101] on textarea "In my opinoin, the traditional textbooks can make people understand well and ev…" at bounding box center [495, 187] width 200 height 225
click at [576, 98] on textarea "In my opinoin, the traditional textbooks can make people understand well and ev…" at bounding box center [495, 187] width 200 height 225
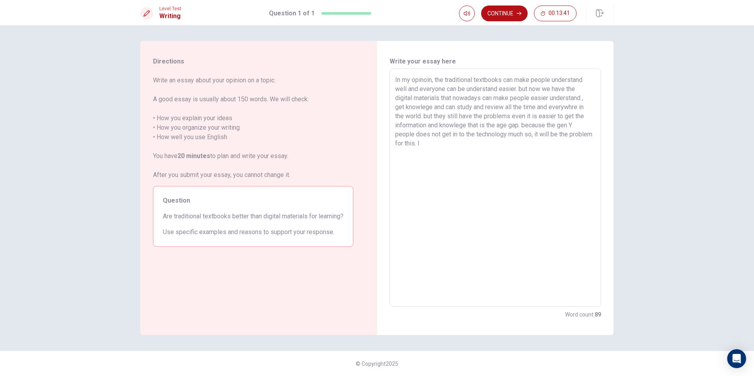
click at [584, 97] on textarea "In my opinoin, the traditional textbooks can make people understand well and ev…" at bounding box center [495, 187] width 200 height 225
click at [553, 100] on textarea "In my opinoin, the traditional textbooks can make people understand well and ev…" at bounding box center [495, 187] width 200 height 225
click at [503, 143] on textarea "In my opinoin, the traditional textbooks can make people understand well and ev…" at bounding box center [495, 187] width 200 height 225
click at [536, 126] on textarea "In my opinoin, the traditional textbooks can make people understand well and ev…" at bounding box center [495, 187] width 200 height 225
click at [504, 144] on textarea "In my opinoin, the traditional textbooks can make people understand well and ev…" at bounding box center [495, 187] width 200 height 225
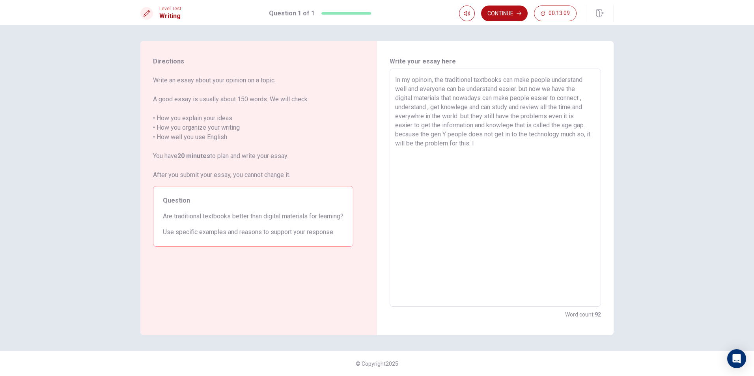
click at [512, 135] on textarea "In my opinoin, the traditional textbooks can make people understand well and ev…" at bounding box center [495, 187] width 200 height 225
click at [517, 149] on textarea "In my opinoin, the traditional textbooks can make people understand well and ev…" at bounding box center [495, 187] width 200 height 225
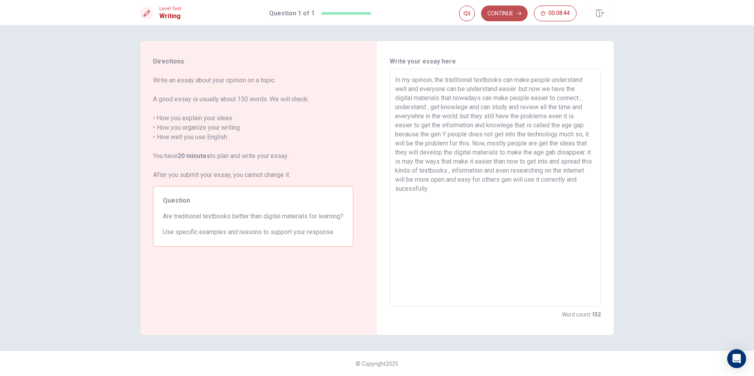
click at [507, 9] on button "Continue" at bounding box center [504, 14] width 47 height 16
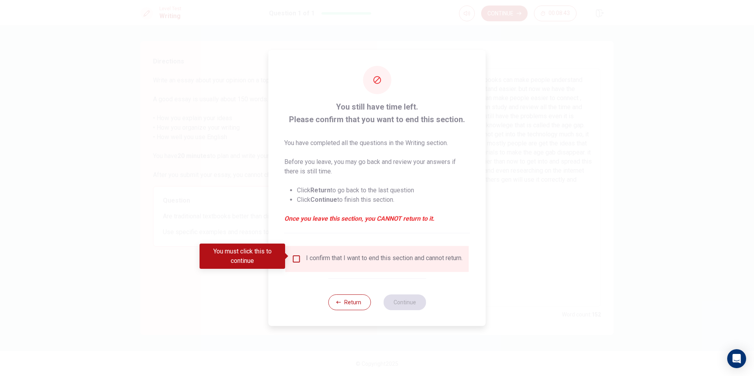
click at [296, 254] on input "You must click this to continue" at bounding box center [296, 258] width 9 height 9
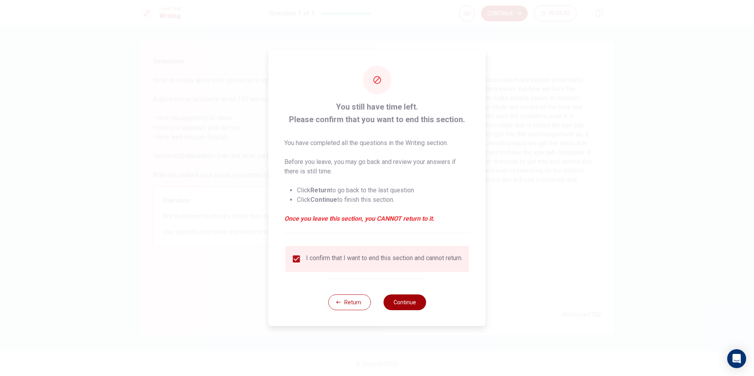
click at [395, 302] on button "Continue" at bounding box center [404, 302] width 43 height 16
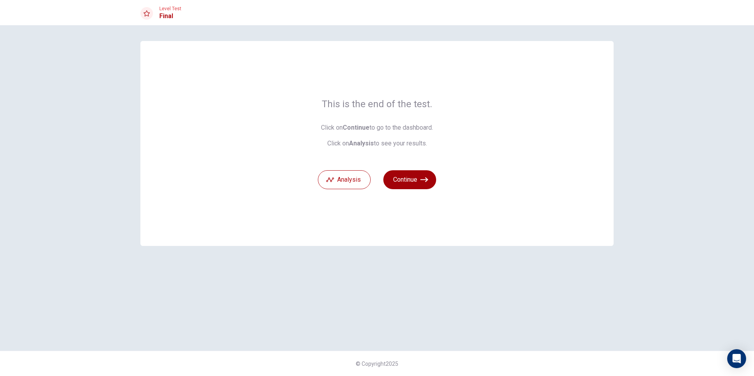
click at [407, 183] on button "Continue" at bounding box center [409, 179] width 53 height 19
